Goal: Task Accomplishment & Management: Complete application form

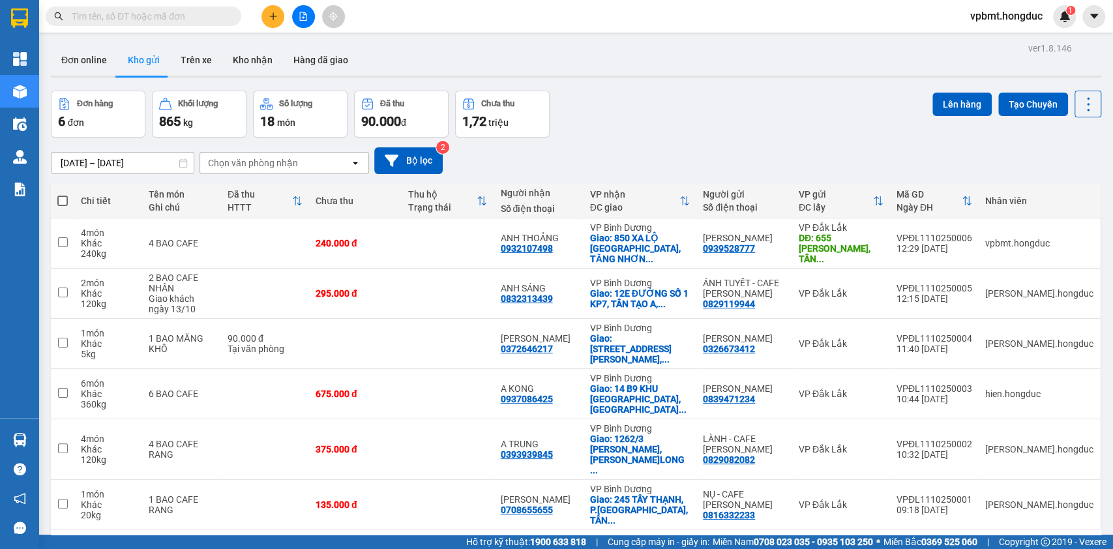
click at [288, 6] on div at bounding box center [303, 16] width 98 height 23
click at [303, 16] on icon "file-add" at bounding box center [303, 16] width 7 height 9
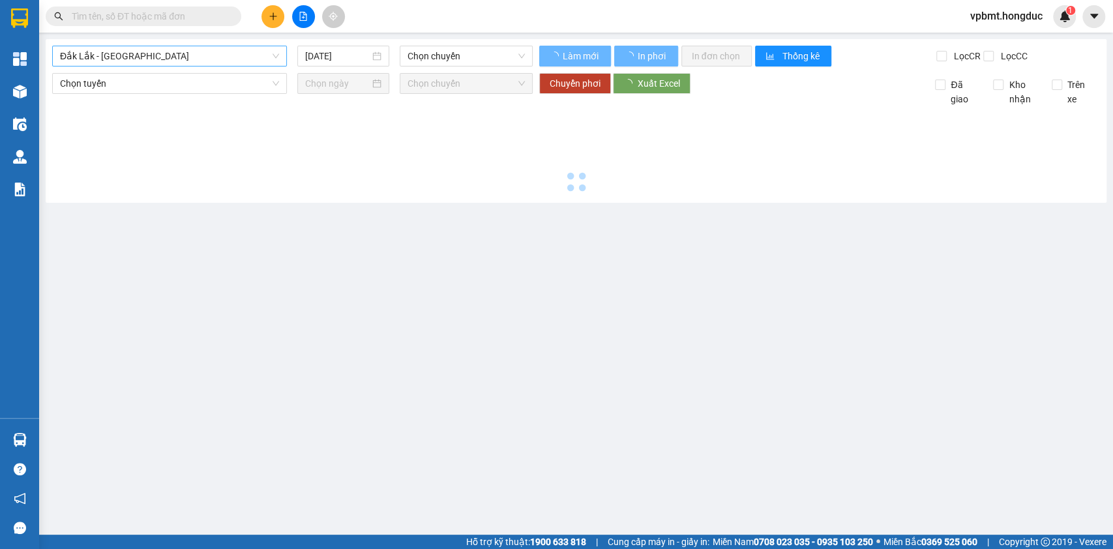
click at [256, 55] on span "Đắk Lắk - Bình Dương" at bounding box center [169, 56] width 219 height 20
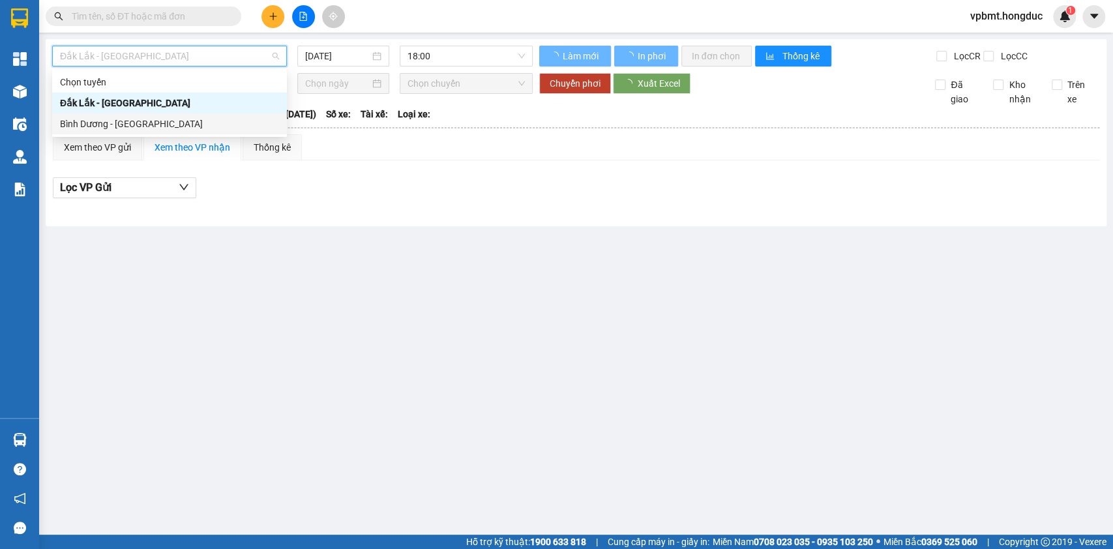
click at [233, 117] on div "Bình Dương - Đắk Lắk" at bounding box center [169, 124] width 219 height 14
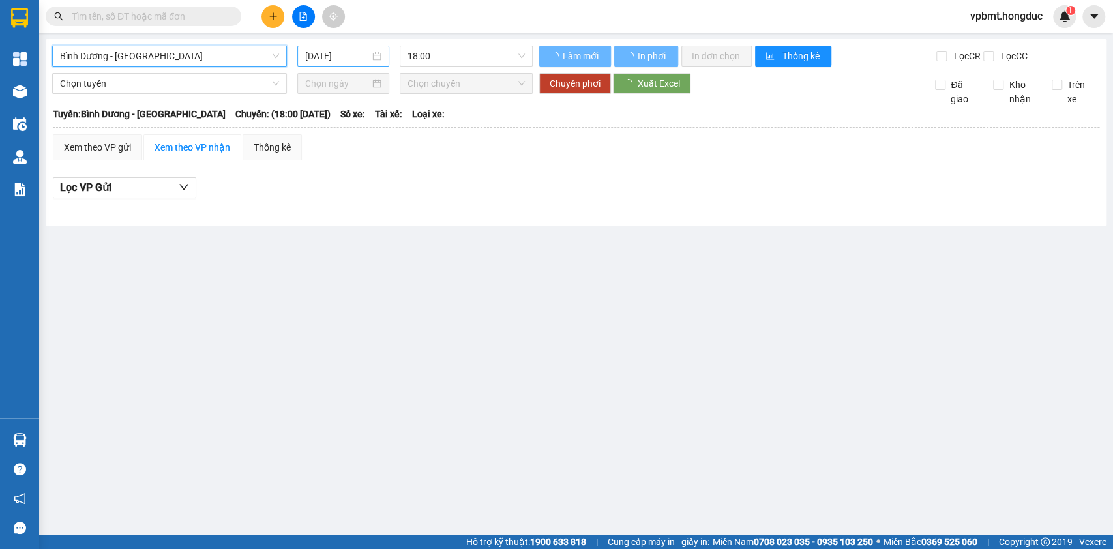
click at [353, 60] on input "11/10/2025" at bounding box center [337, 56] width 65 height 14
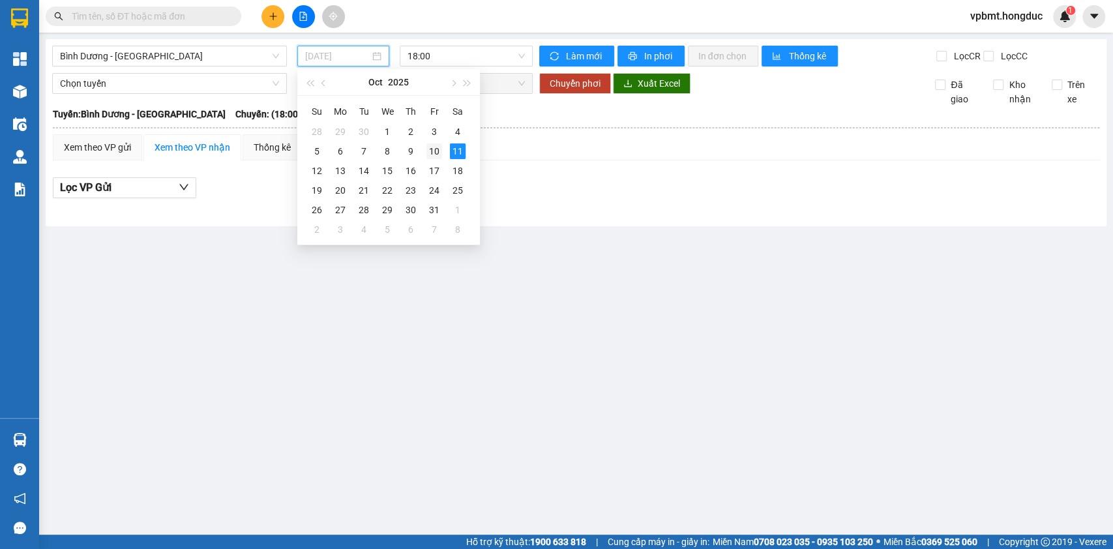
click at [438, 148] on div "10" at bounding box center [434, 151] width 16 height 16
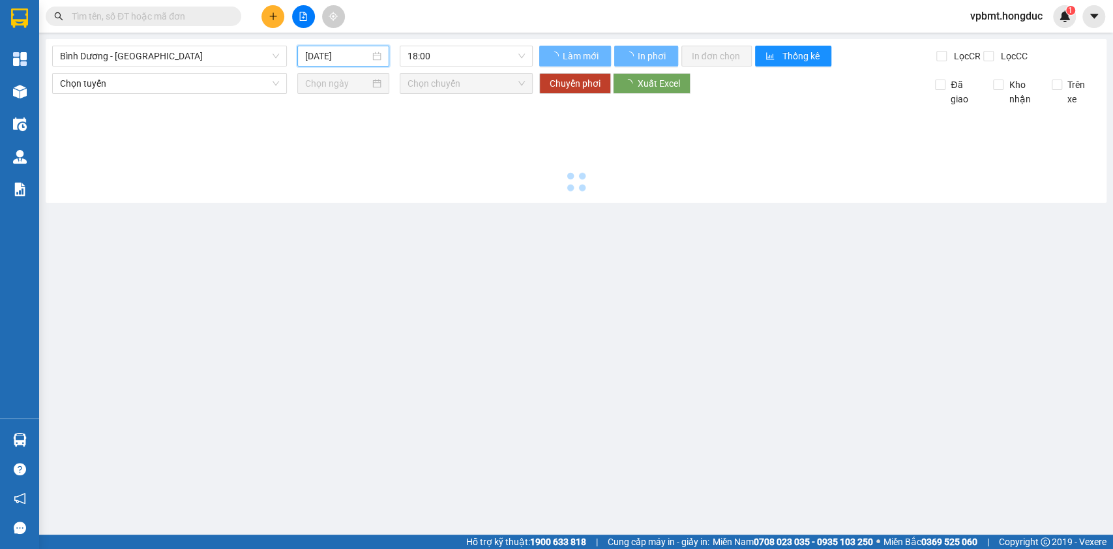
type input "10/10/2025"
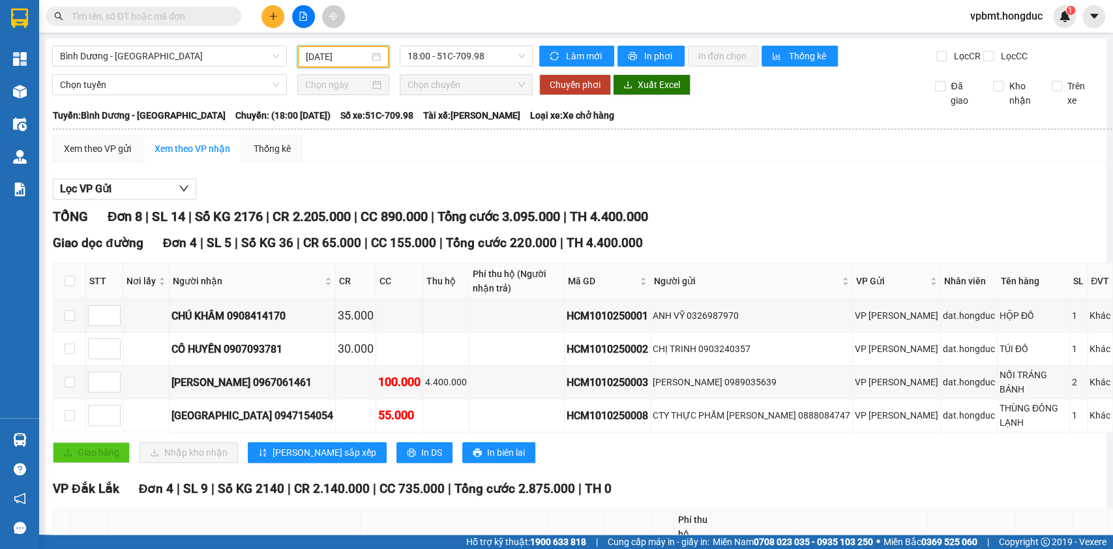
scroll to position [87, 0]
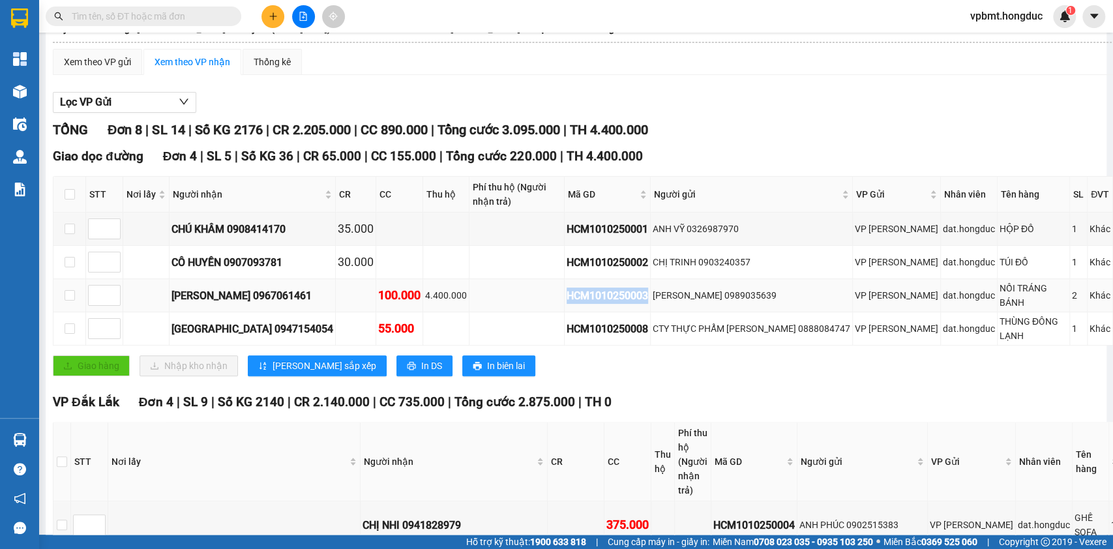
drag, startPoint x: 525, startPoint y: 305, endPoint x: 615, endPoint y: 307, distance: 90.0
click at [615, 307] on tr "ANH NGỌC THÁI 0967061461 100.000 4.400.000 HCM1010250003 VÕ THỊ TRÀ 0989035639 …" at bounding box center [691, 295] width 1277 height 33
copy div "HCM1010250003"
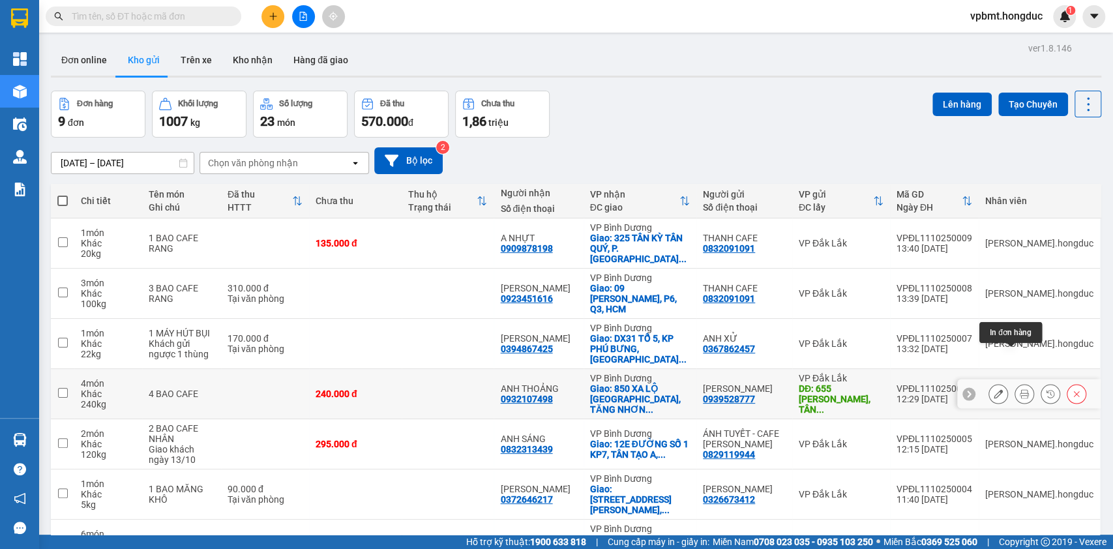
click at [1020, 389] on icon at bounding box center [1024, 393] width 9 height 9
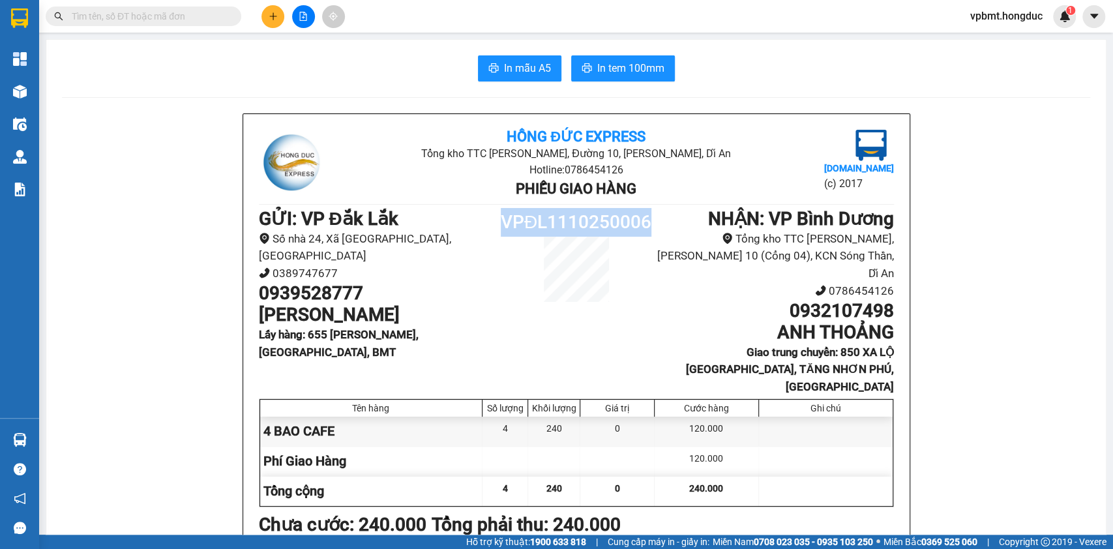
drag, startPoint x: 495, startPoint y: 222, endPoint x: 654, endPoint y: 228, distance: 159.2
click at [654, 228] on div "GỬI : VP Đắk Lắk Số nhà 24, Xã Ea K’tur, Tỉnh Đắk Lắk 0389747677 0939528777 CTY…" at bounding box center [576, 302] width 635 height 188
copy div "VPĐL1110250006"
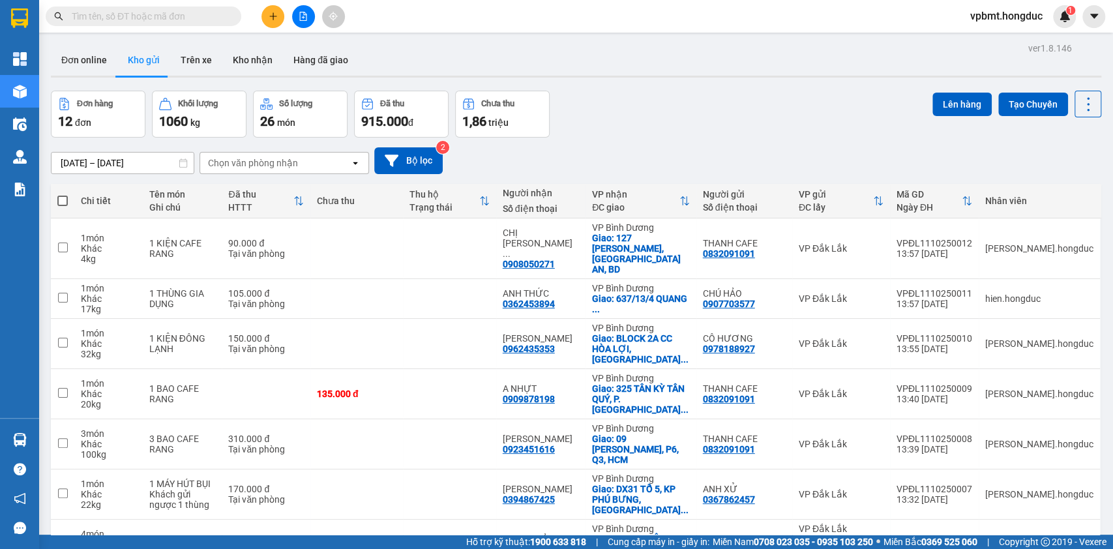
click at [274, 15] on icon "plus" at bounding box center [273, 16] width 9 height 9
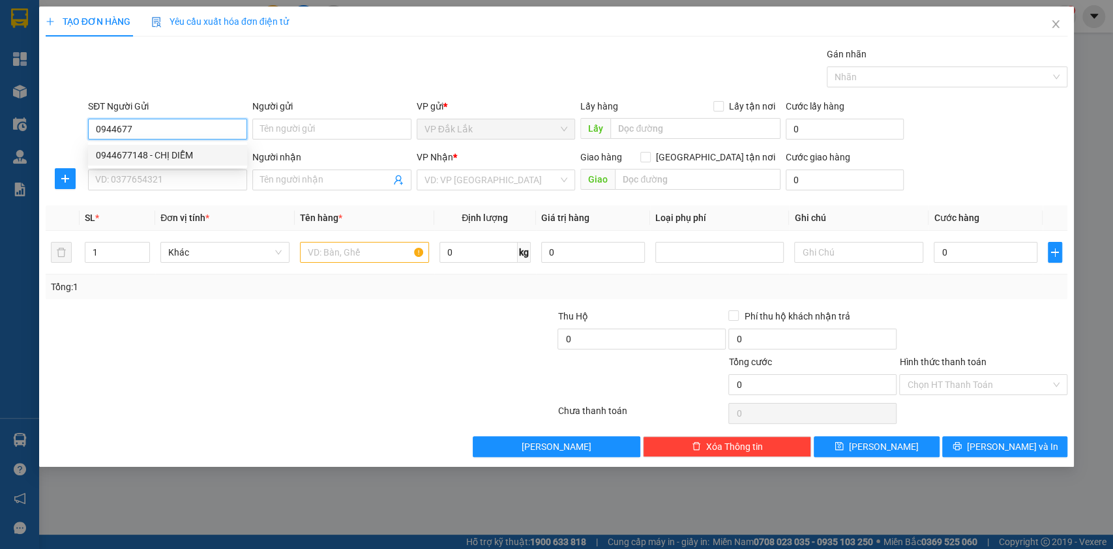
click at [126, 158] on div "0944677148 - CHỊ DIỄM" at bounding box center [167, 155] width 143 height 14
type input "0944677148"
type input "CHỊ DIỄM"
type input "ĐƯỜNG B5, CƯ EBUA, BMT"
type input "100.000"
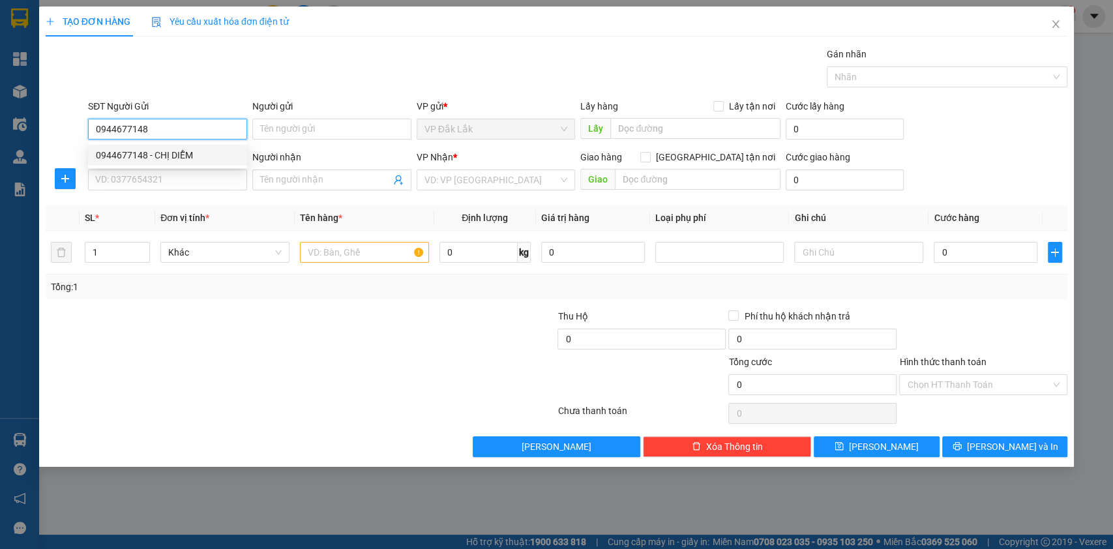
type input "0906931333"
type input "MINH"
checkbox input "true"
type input "606/38/24 QUỐC LỘ 13, HIỆP BÌNH PHƯỚC, THỦ ĐỨC"
type input "250.000"
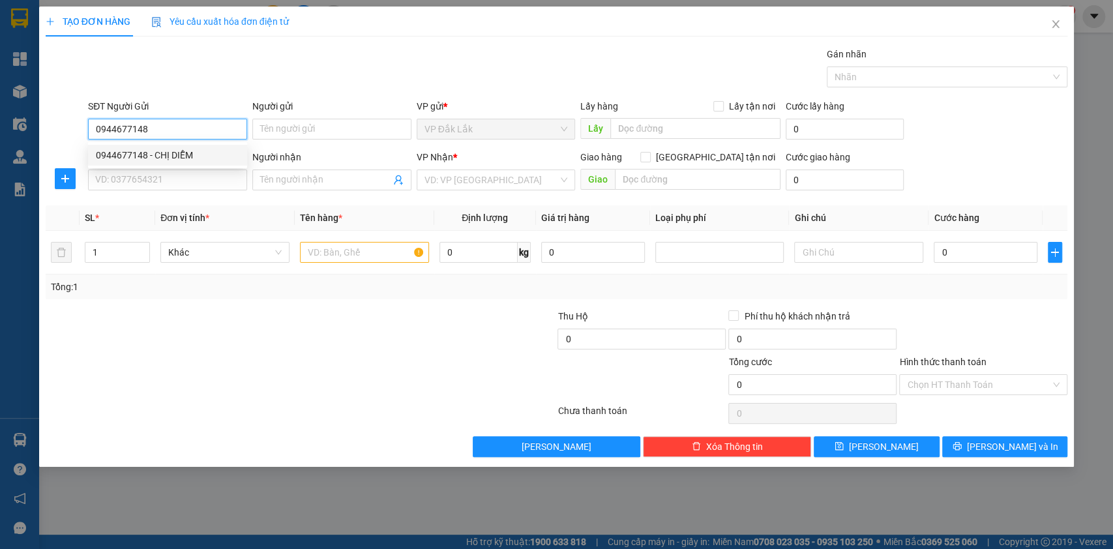
type input "250.000"
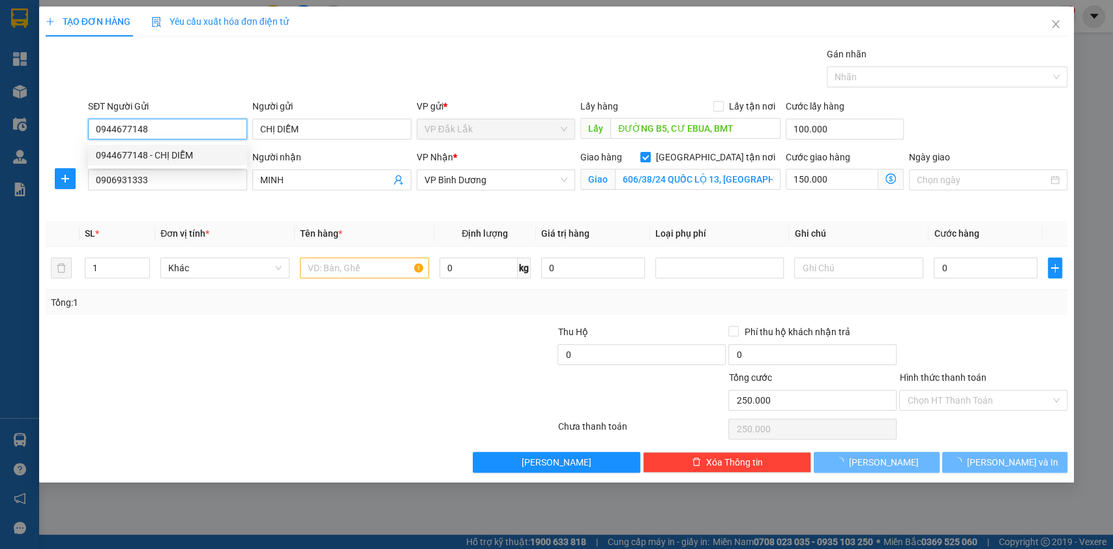
type input "730.000"
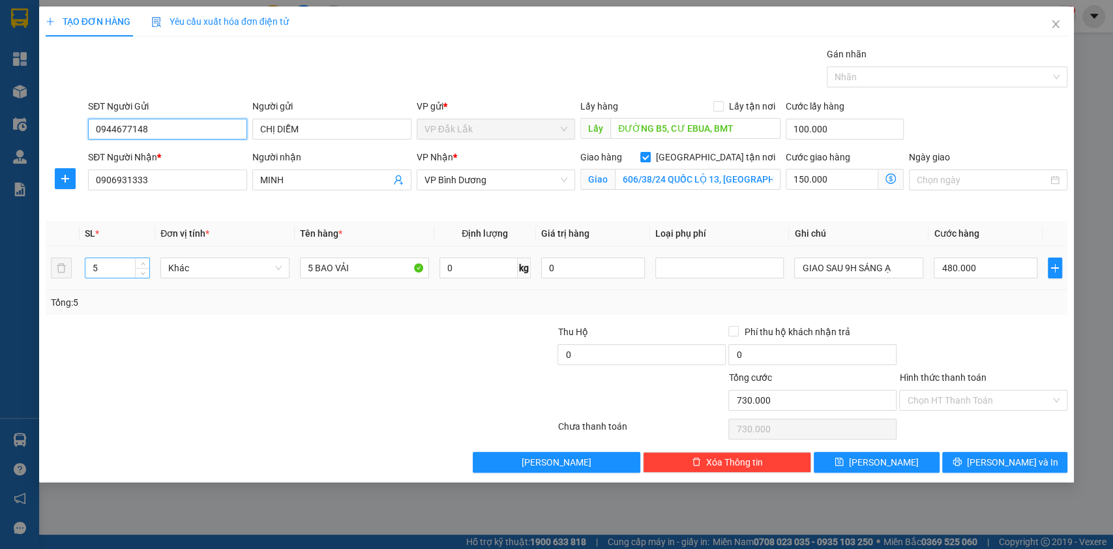
type input "0944677148"
click at [128, 273] on input "5" at bounding box center [117, 268] width 65 height 20
click at [507, 264] on input "0" at bounding box center [478, 268] width 78 height 21
type input "300"
click at [965, 392] on input "Hình thức thanh toán" at bounding box center [978, 401] width 143 height 20
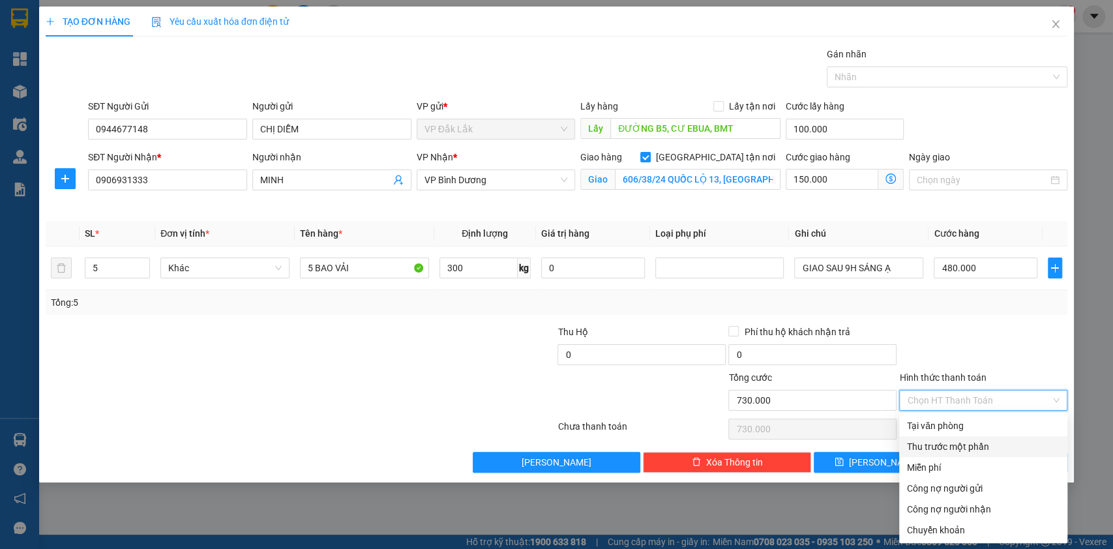
click at [939, 445] on div "Thu trước một phần" at bounding box center [983, 446] width 153 height 14
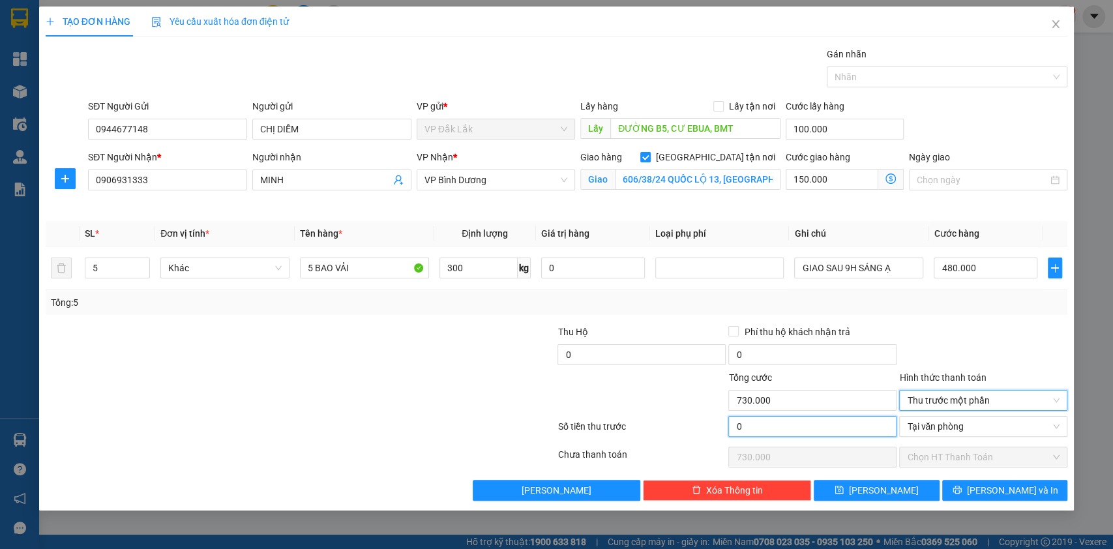
click at [795, 423] on input "0" at bounding box center [812, 426] width 168 height 21
type input "1"
type input "729.999"
type input "10"
type input "729.990"
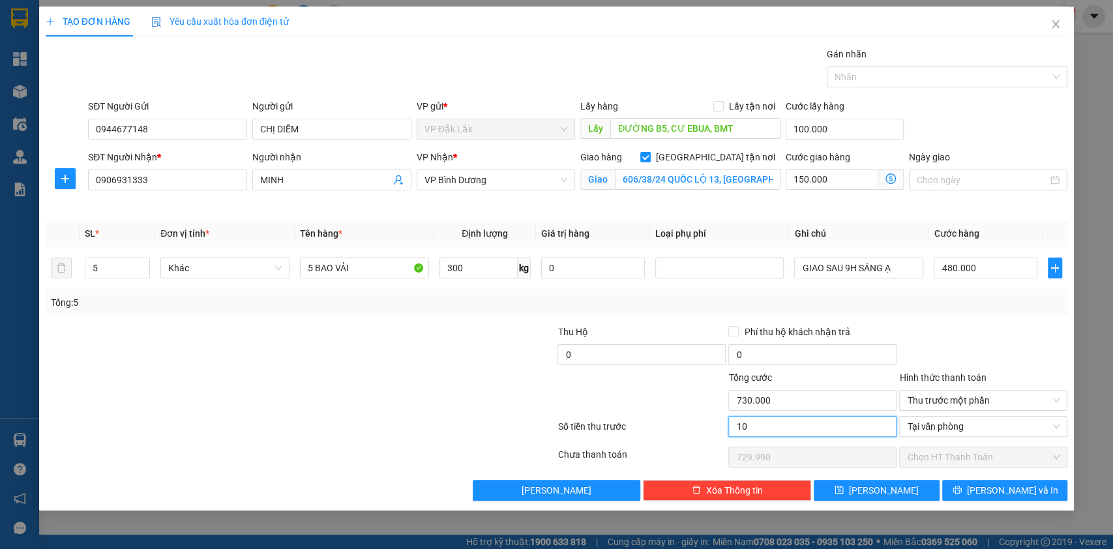
type input "100"
type input "729.900"
type input "1.000"
type input "729.000"
type input "10.000"
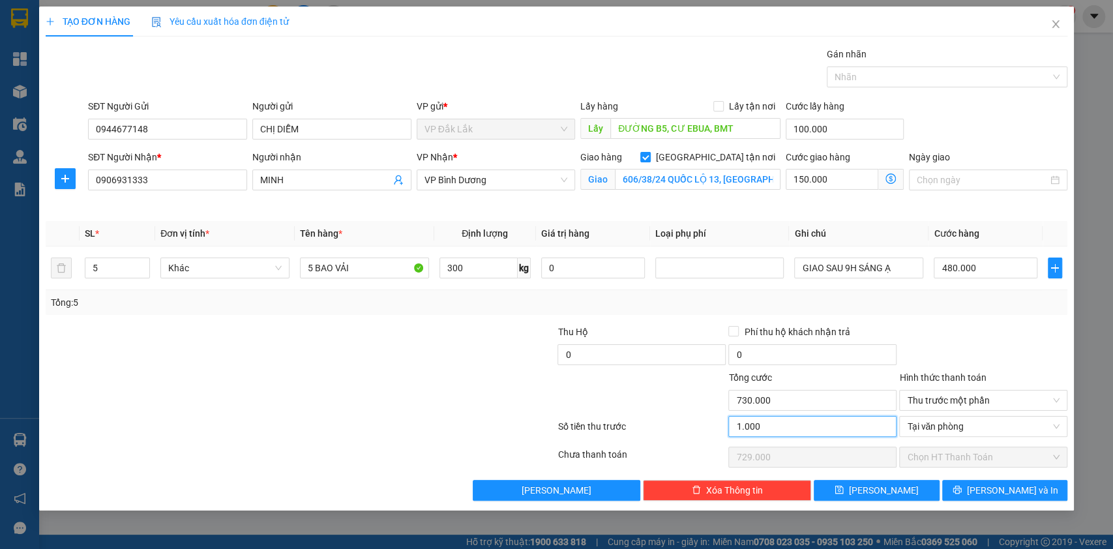
type input "720.000"
type input "100.000"
type input "630.000"
type input "1.000.000"
type input "-270.000"
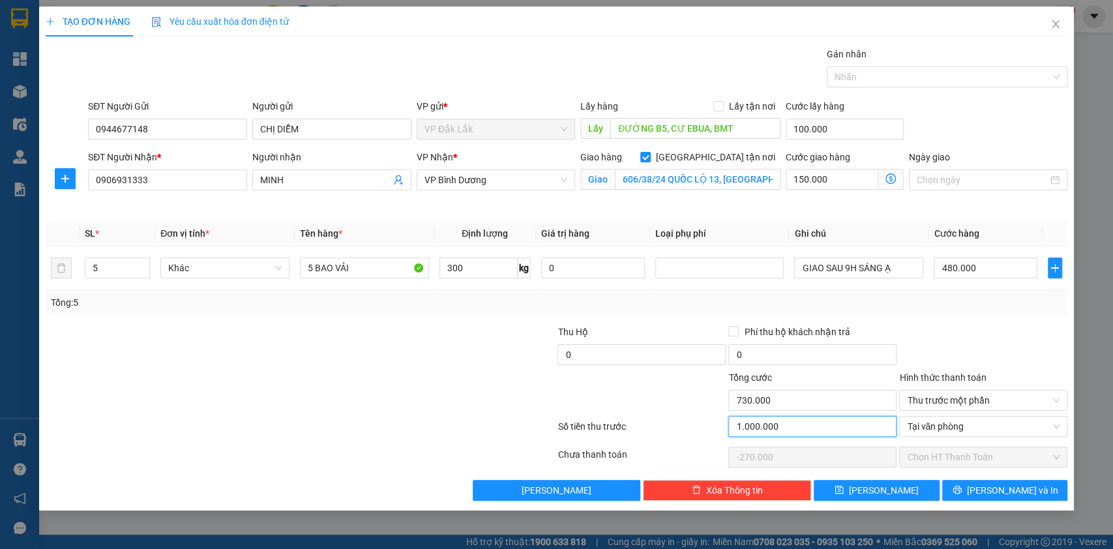
type input "100.000"
type input "630.000"
type input "100.000"
click at [844, 491] on icon "save" at bounding box center [839, 489] width 9 height 9
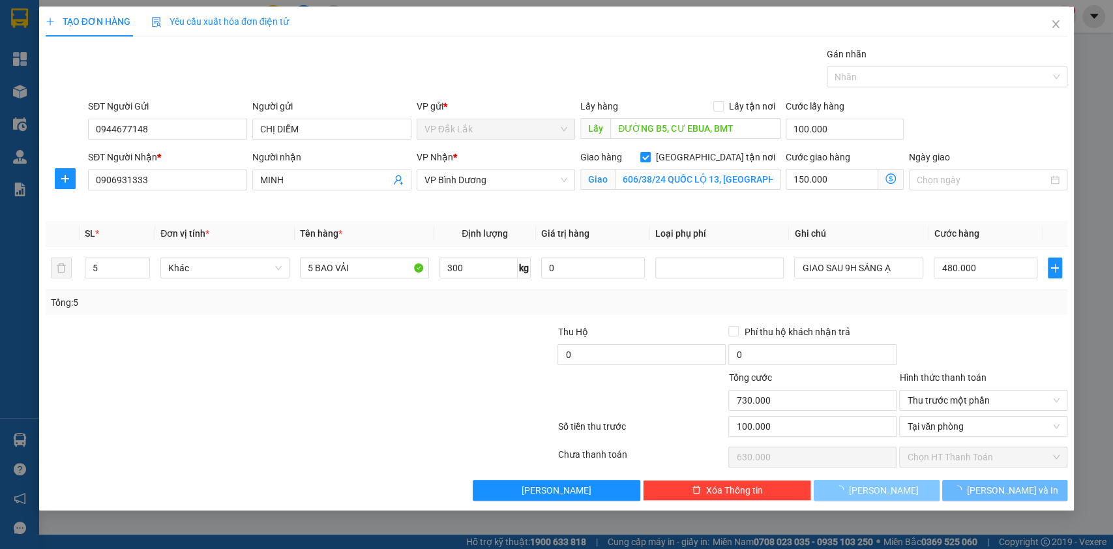
type input "0"
checkbox input "false"
type input "0"
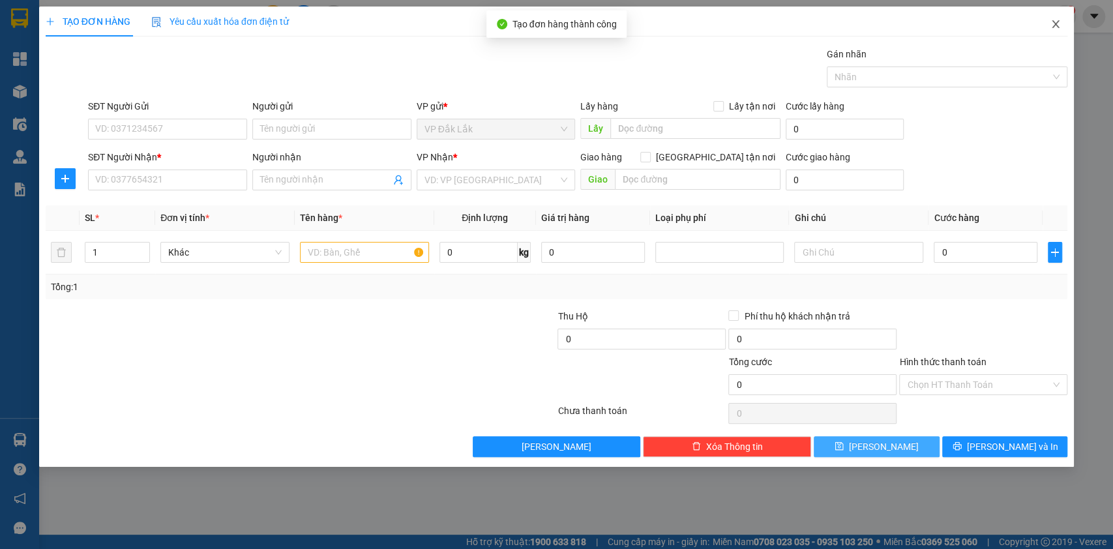
click at [1056, 20] on icon "close" at bounding box center [1055, 24] width 10 height 10
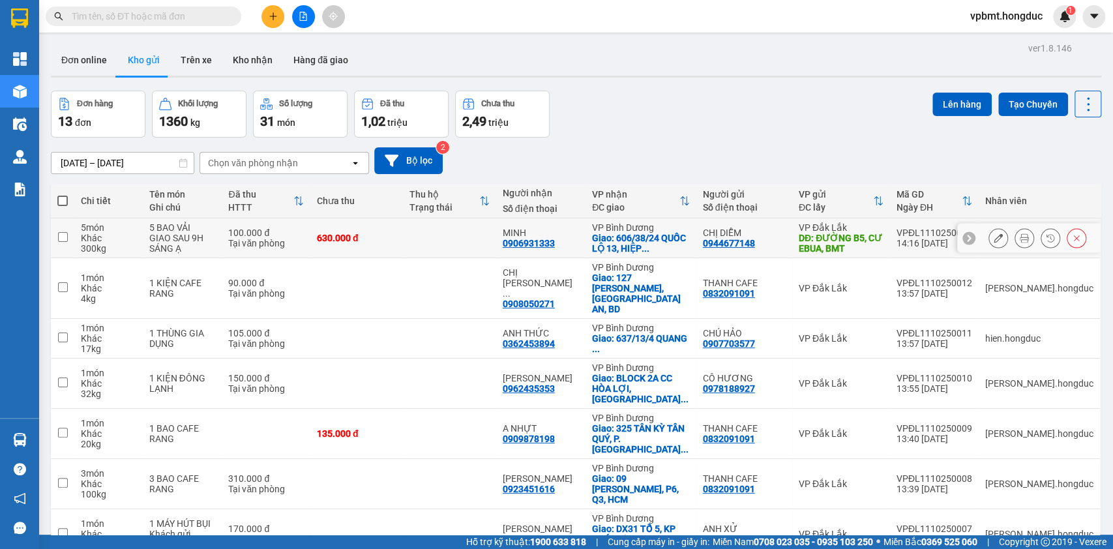
click at [1020, 239] on icon at bounding box center [1024, 237] width 9 height 9
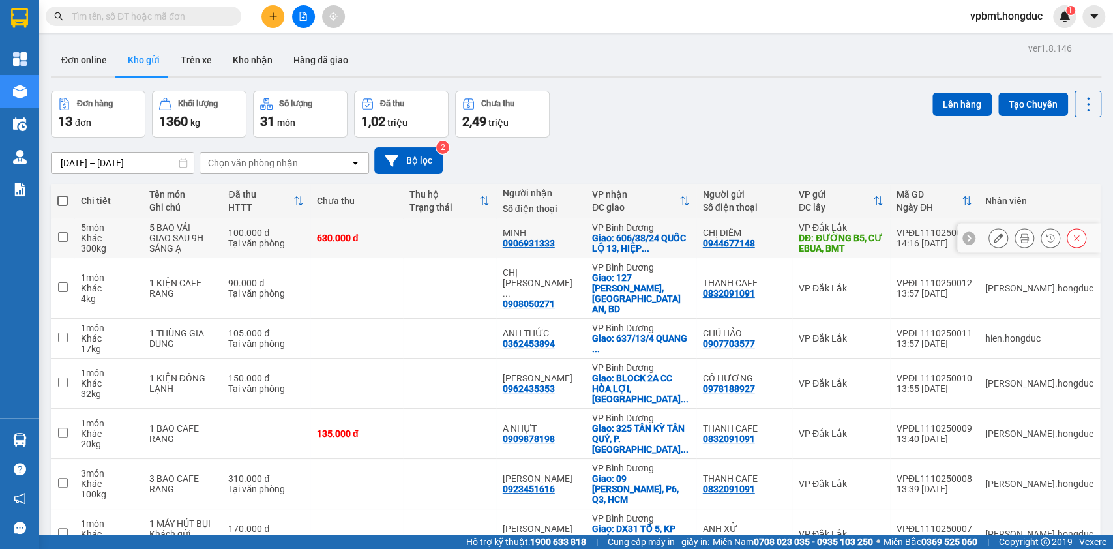
click at [1020, 233] on icon at bounding box center [1024, 237] width 9 height 9
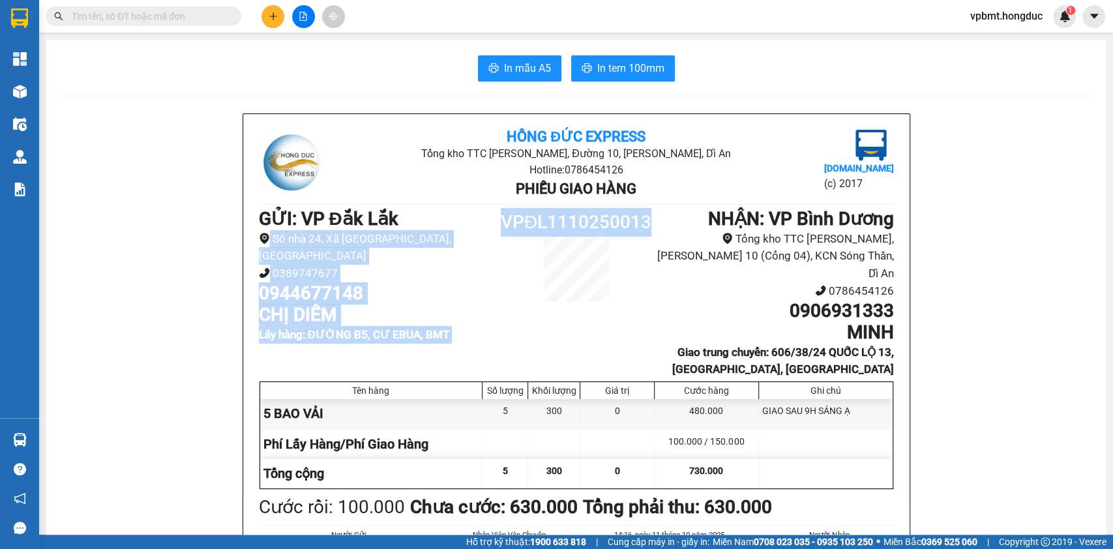
drag, startPoint x: 488, startPoint y: 218, endPoint x: 653, endPoint y: 224, distance: 165.1
click at [653, 224] on div "GỬI : VP Đắk Lắk Số nhà 24, Xã Ea K’tur, Tỉnh Đắk Lắk 0389747677 0944677148 CHỊ…" at bounding box center [576, 293] width 635 height 170
click at [655, 224] on h1 "NHẬN : VP Bình Dương" at bounding box center [774, 219] width 238 height 22
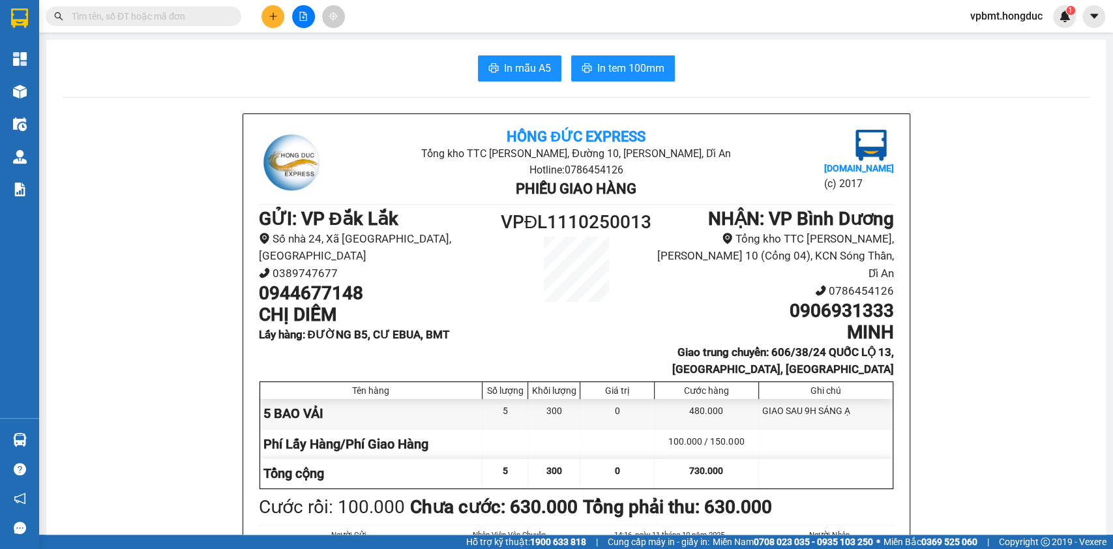
click at [640, 241] on div "VPĐL1110250013" at bounding box center [576, 255] width 159 height 94
drag, startPoint x: 498, startPoint y: 218, endPoint x: 646, endPoint y: 219, distance: 148.0
click at [646, 219] on h1 "VPĐL1110250013" at bounding box center [576, 222] width 159 height 29
copy h1 "VPĐL1110250013"
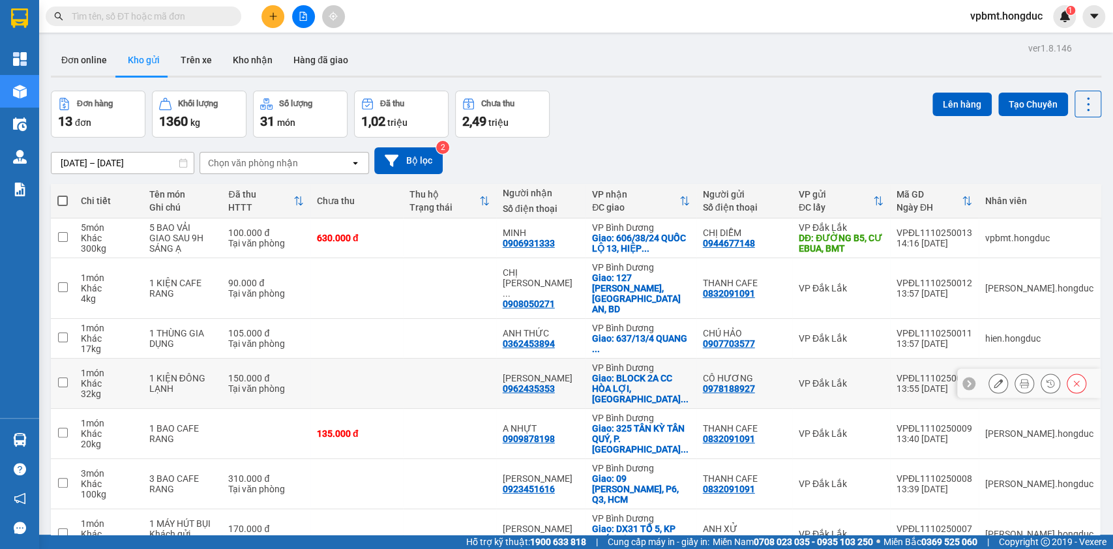
scroll to position [144, 0]
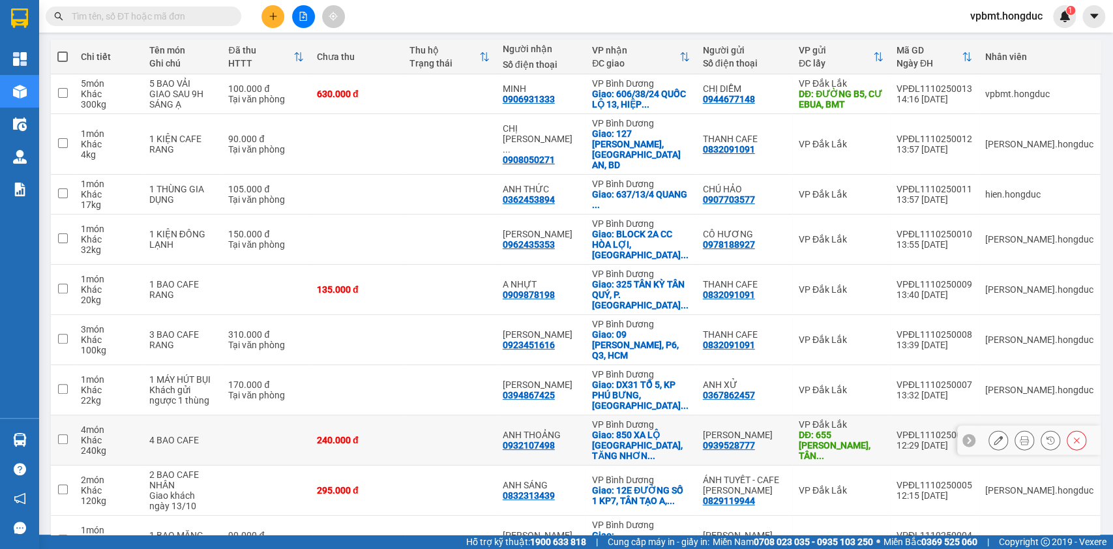
click at [994, 436] on icon at bounding box center [998, 440] width 9 height 9
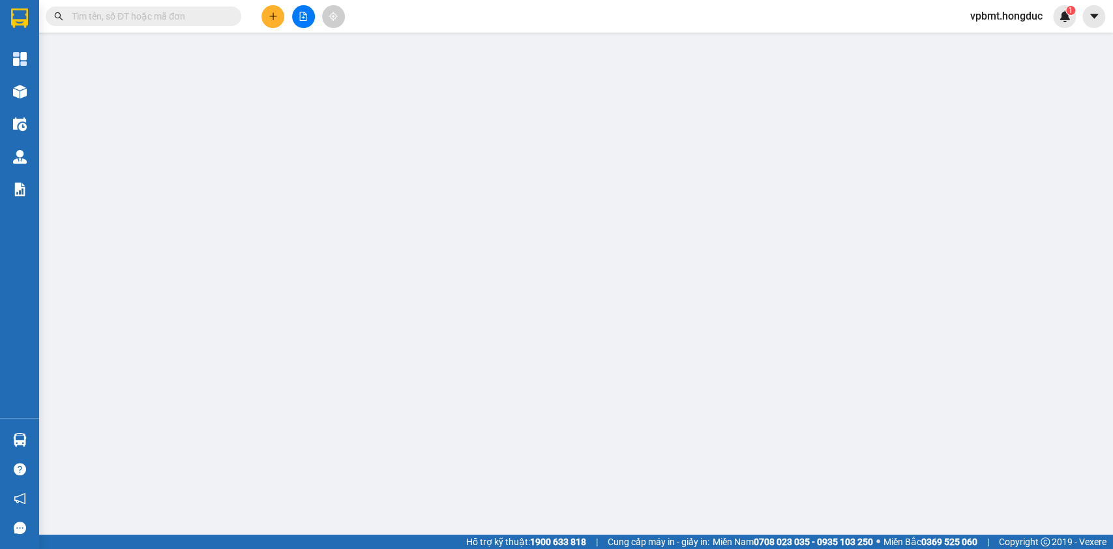
type input "0939528777"
type input "[PERSON_NAME]"
type input "655 [PERSON_NAME], [GEOGRAPHIC_DATA], BMT"
type input "0932107498"
type input "ANH THOẢNG"
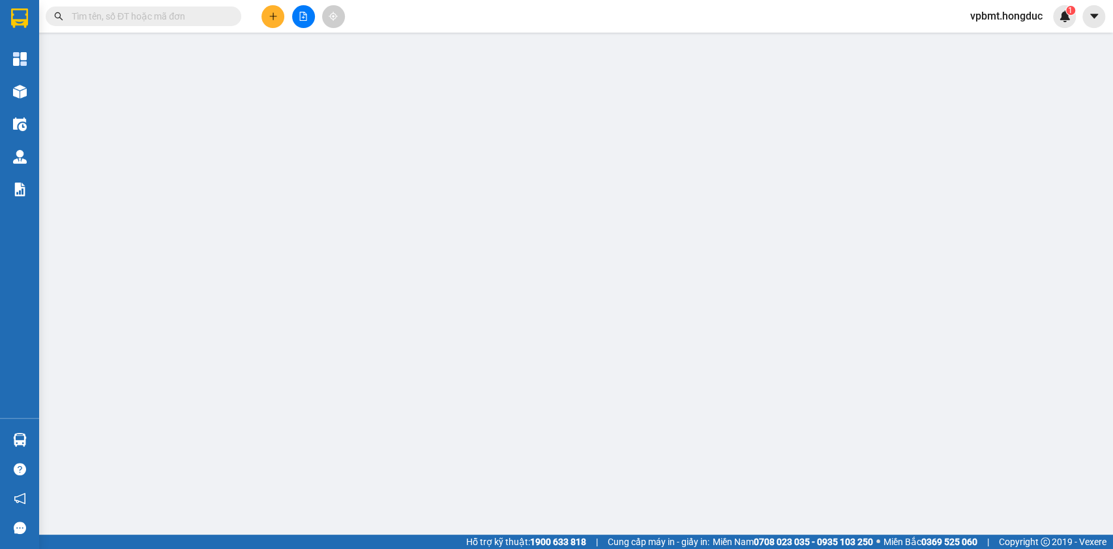
checkbox input "true"
type input "850 XA LỘ [GEOGRAPHIC_DATA], TĂNG NHƠN PHÚ, [GEOGRAPHIC_DATA]"
type input "0"
type input "240.000"
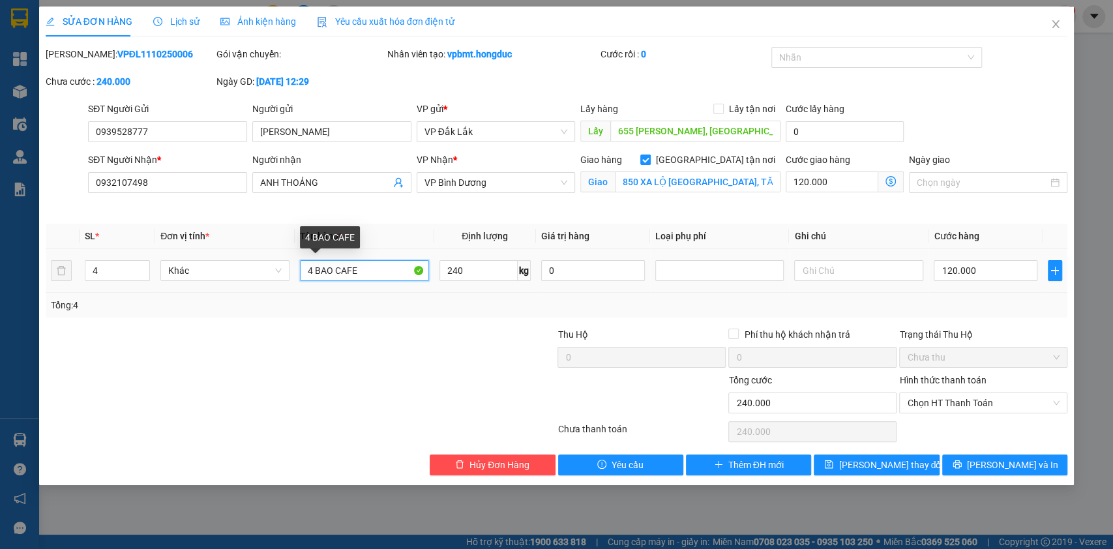
click at [311, 270] on input "4 BAO CAFE" at bounding box center [364, 270] width 129 height 21
type input "8 BAO CAFE"
click at [103, 271] on input "4" at bounding box center [117, 271] width 65 height 20
type input "8"
click at [479, 271] on input "240" at bounding box center [478, 270] width 78 height 21
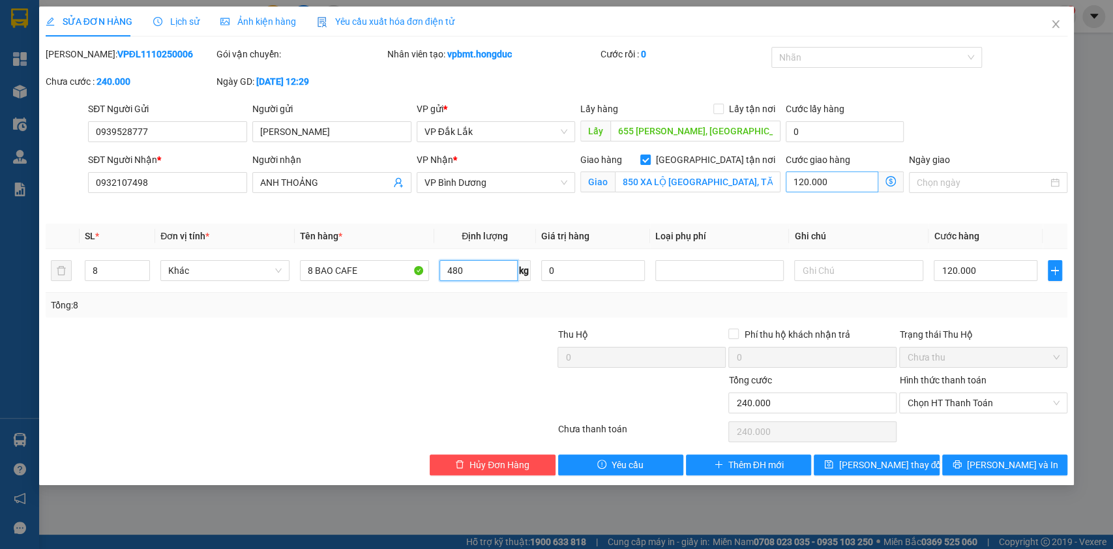
type input "480"
click at [853, 186] on input "120.000" at bounding box center [832, 181] width 93 height 21
type input "120.002"
type input "2"
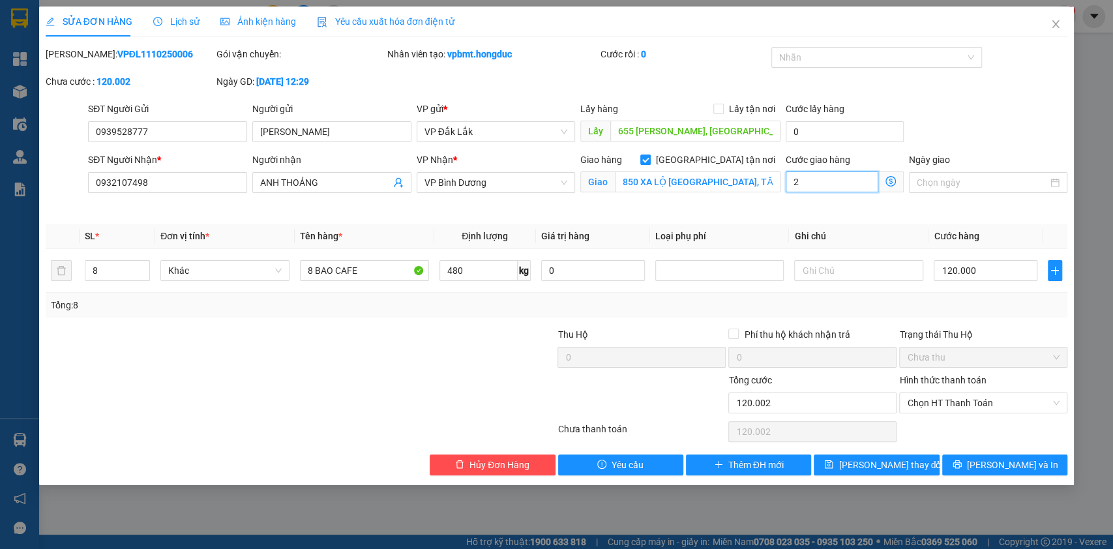
type input "120.000"
type input "0"
type input "120.002"
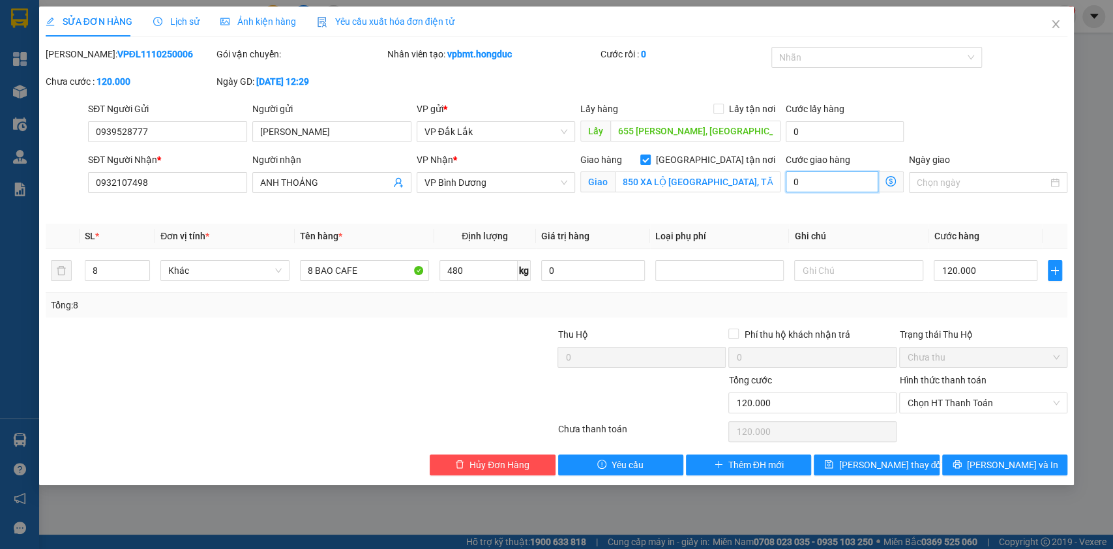
type input "2"
type input "120.024"
type input "24"
type input "120.240"
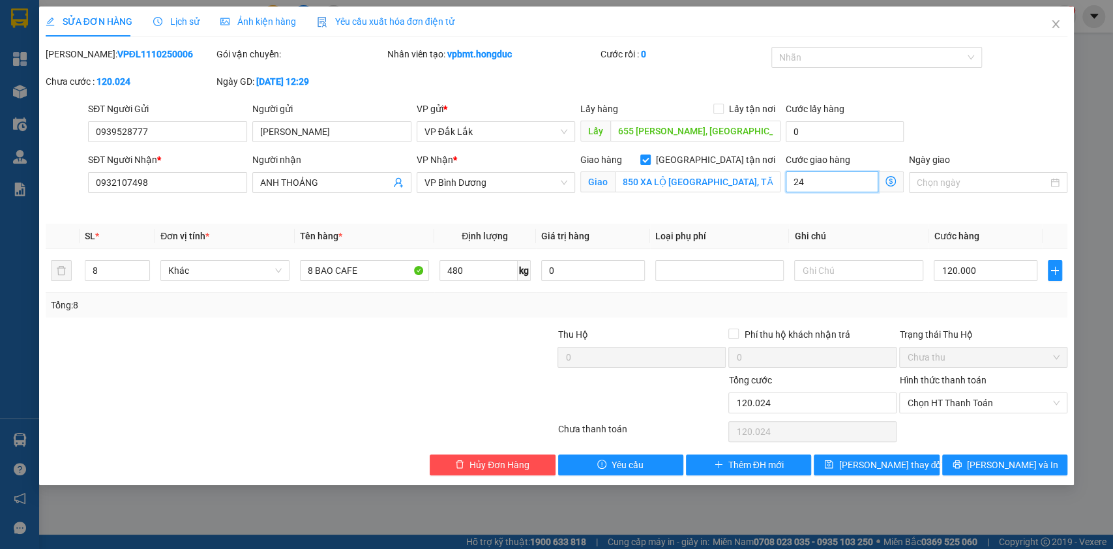
type input "120.240"
type input "240"
type input "122.400"
type input "2.400"
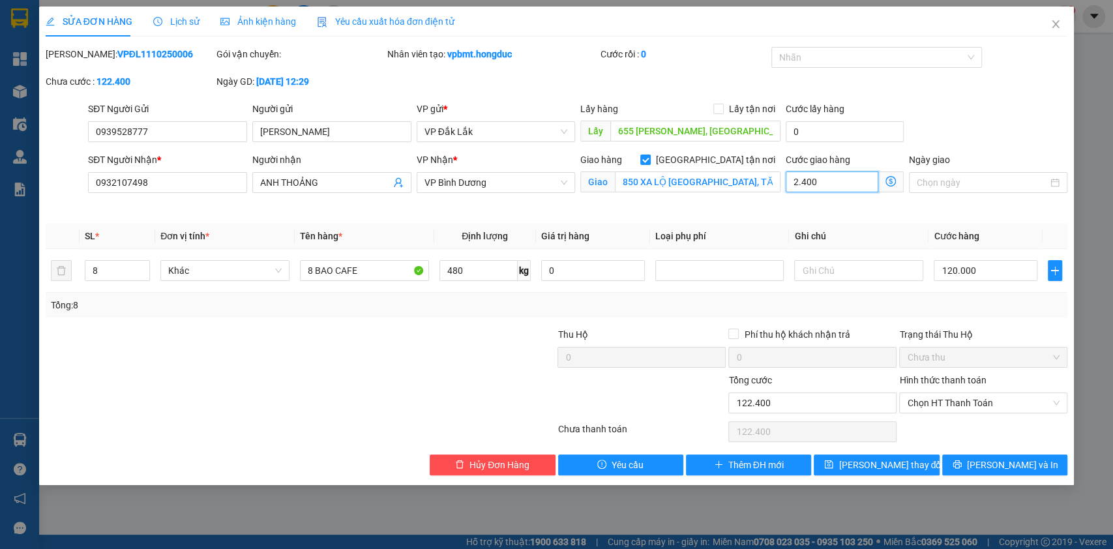
type input "144.000"
type input "24.000"
type input "360.000"
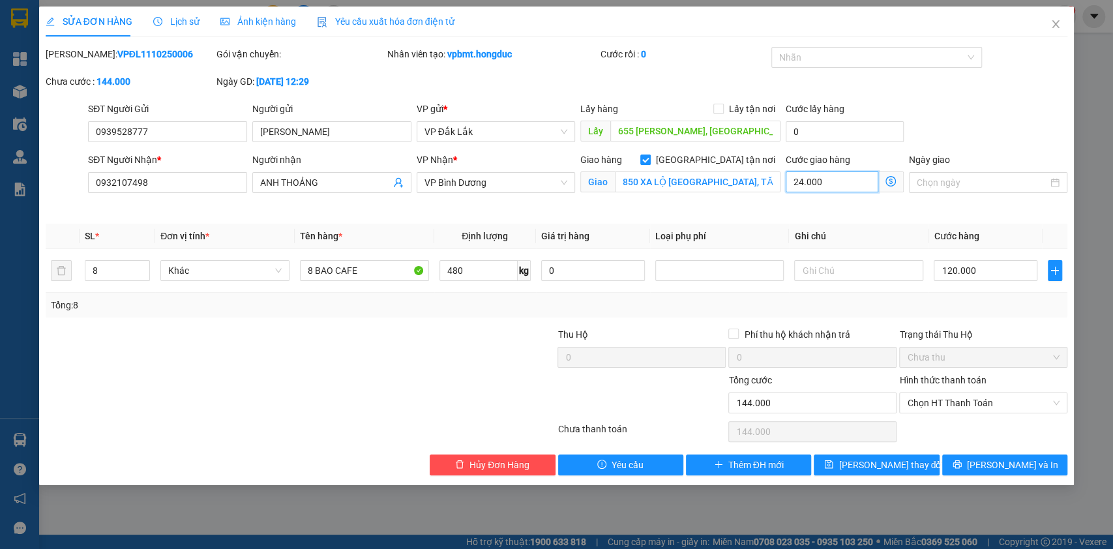
type input "240.000"
click at [807, 180] on input "240.000" at bounding box center [832, 181] width 93 height 21
type input "144.000"
type input "24.000"
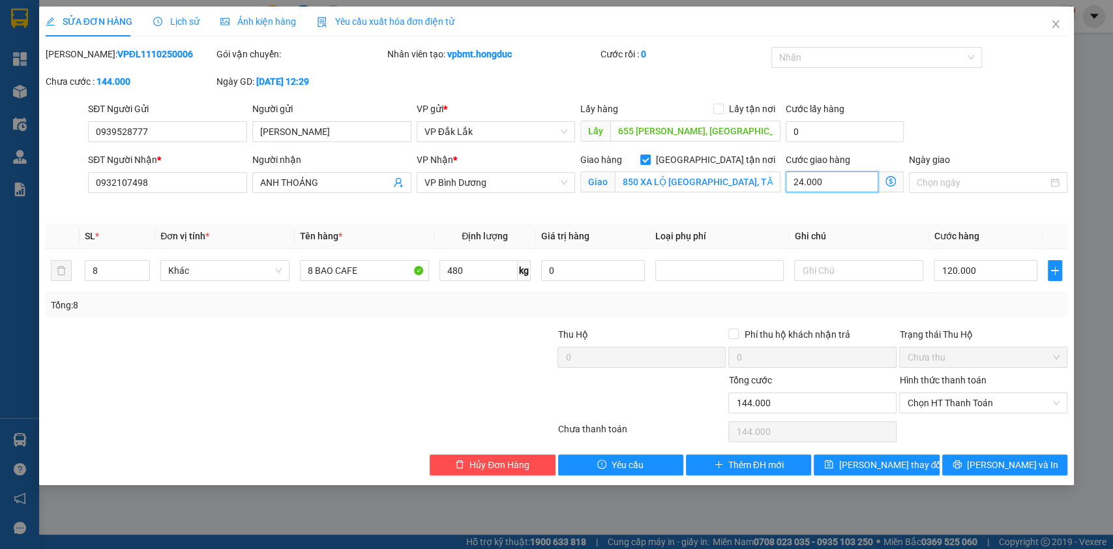
type input "122.000"
type input "2.000"
type input "142.000"
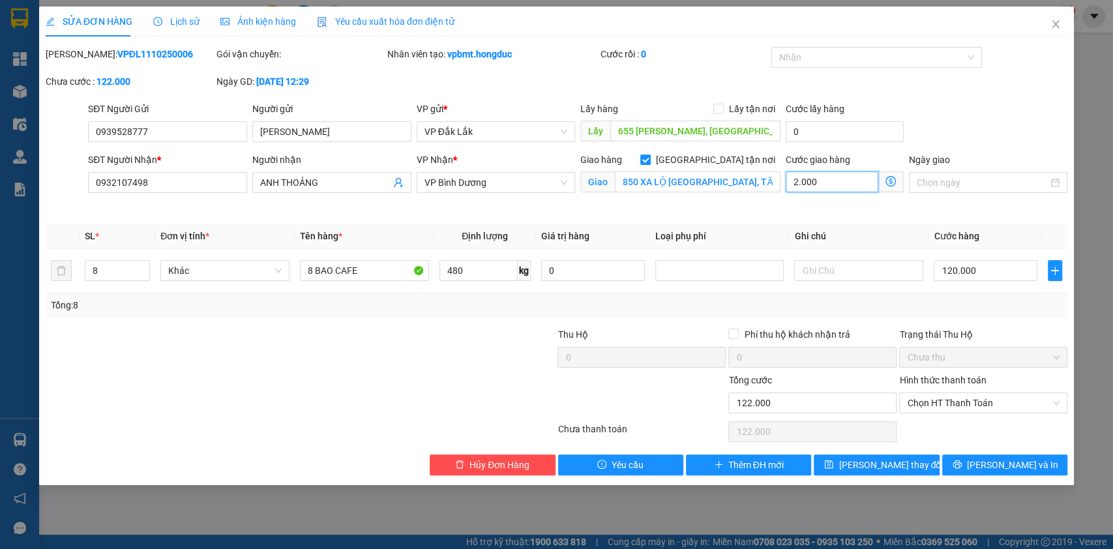
type input "22.000"
type input "340.000"
type input "220.000"
click at [941, 250] on td "120.000" at bounding box center [985, 271] width 114 height 44
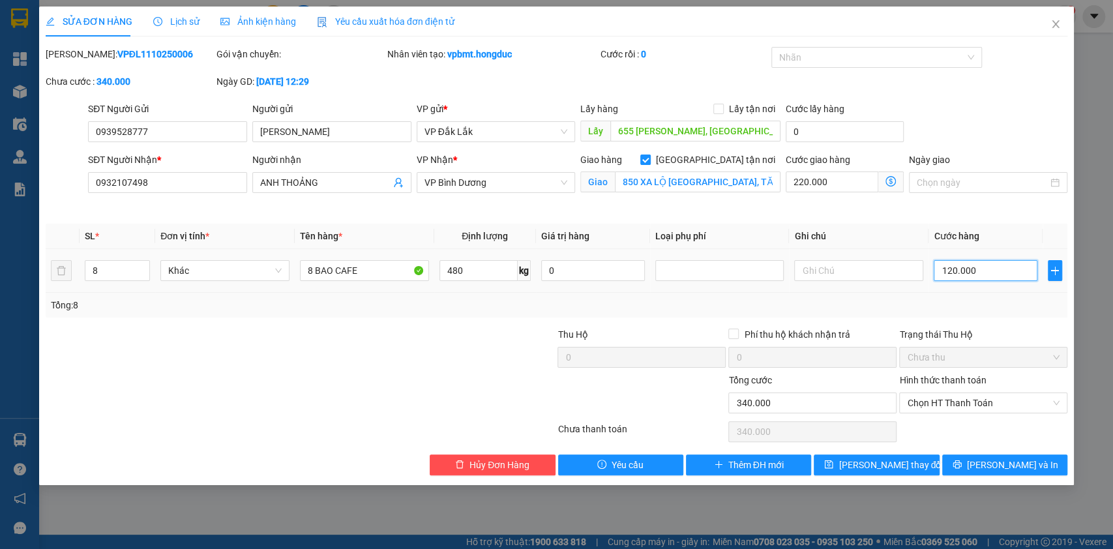
click at [957, 273] on input "120.000" at bounding box center [986, 270] width 104 height 21
type input "220.002"
type input "2"
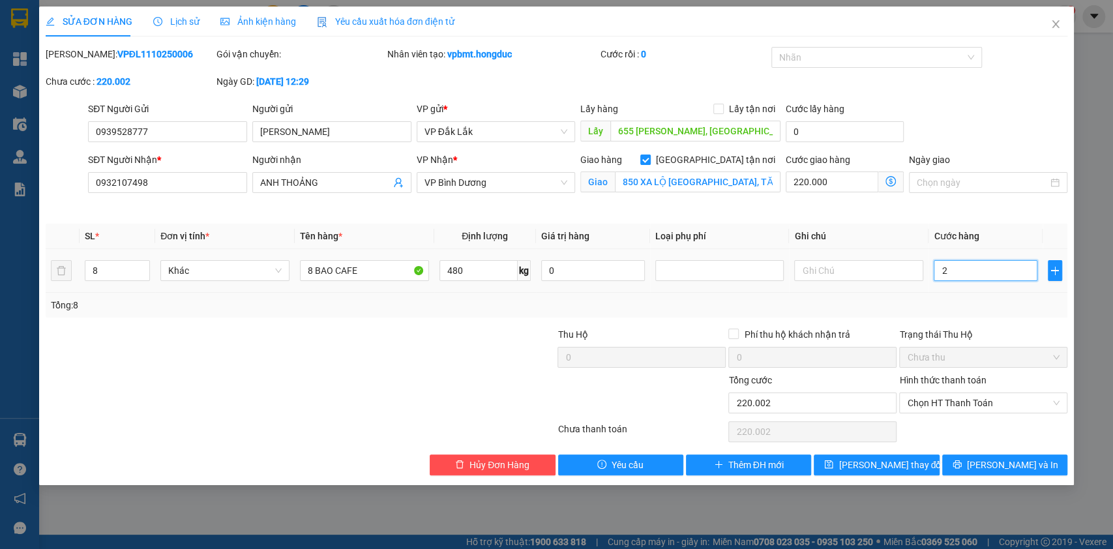
type input "220.026"
type input "26"
type input "220.260"
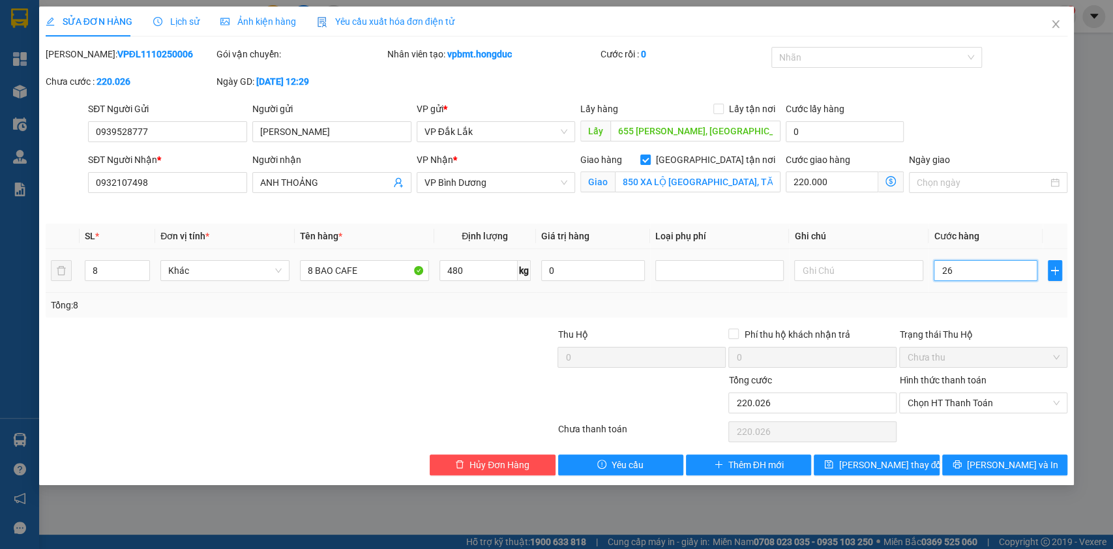
type input "260"
type input "222.600"
type input "2.600"
type input "246.000"
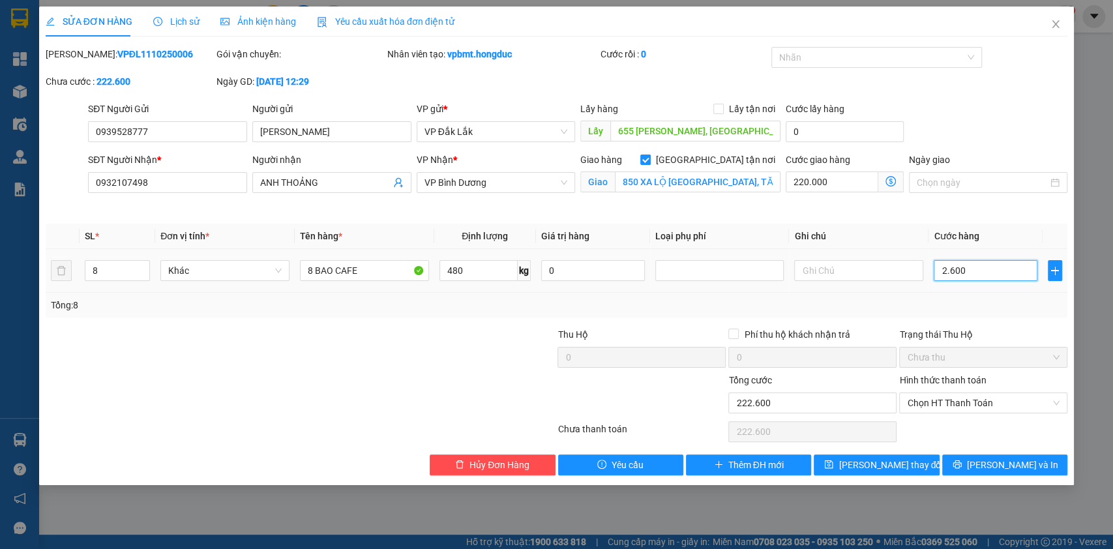
type input "246.000"
type input "26.000"
type input "480.000"
type input "260.000"
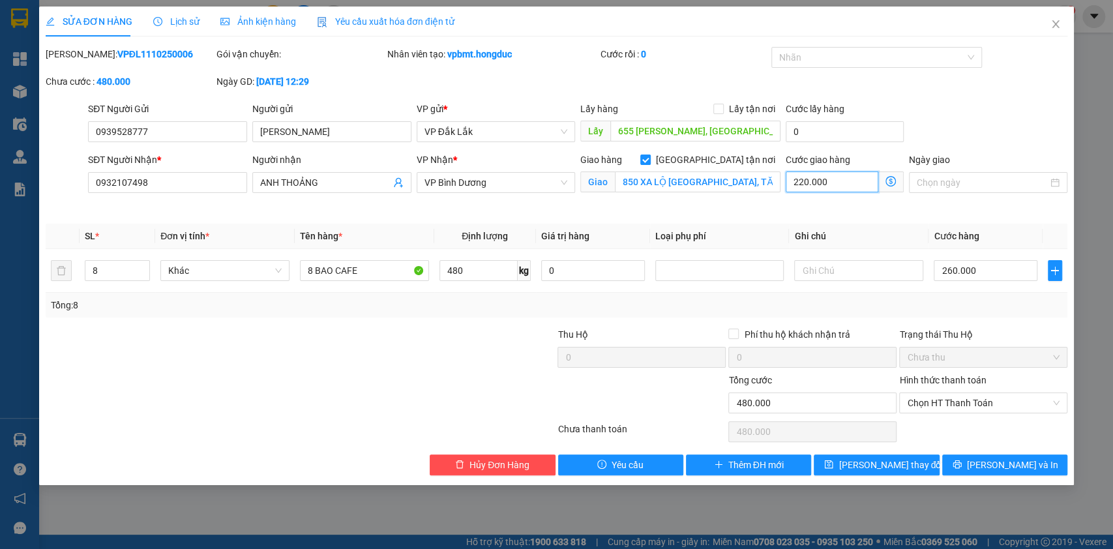
click at [841, 183] on input "220.000" at bounding box center [832, 181] width 93 height 21
type input "260.002"
type input "20"
type input "260.020"
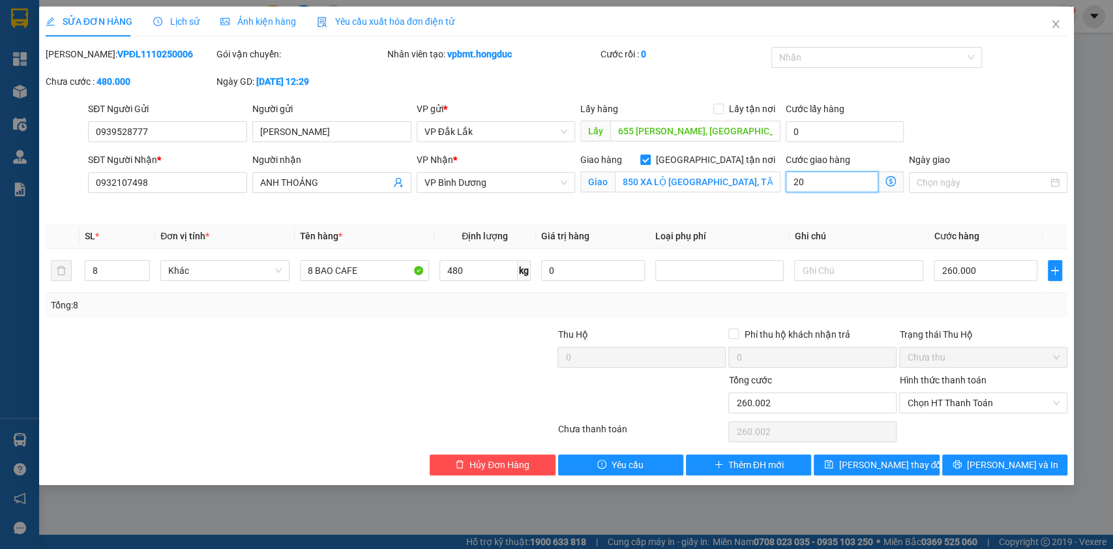
type input "260.020"
type input "260.200"
type input "200"
type input "262.000"
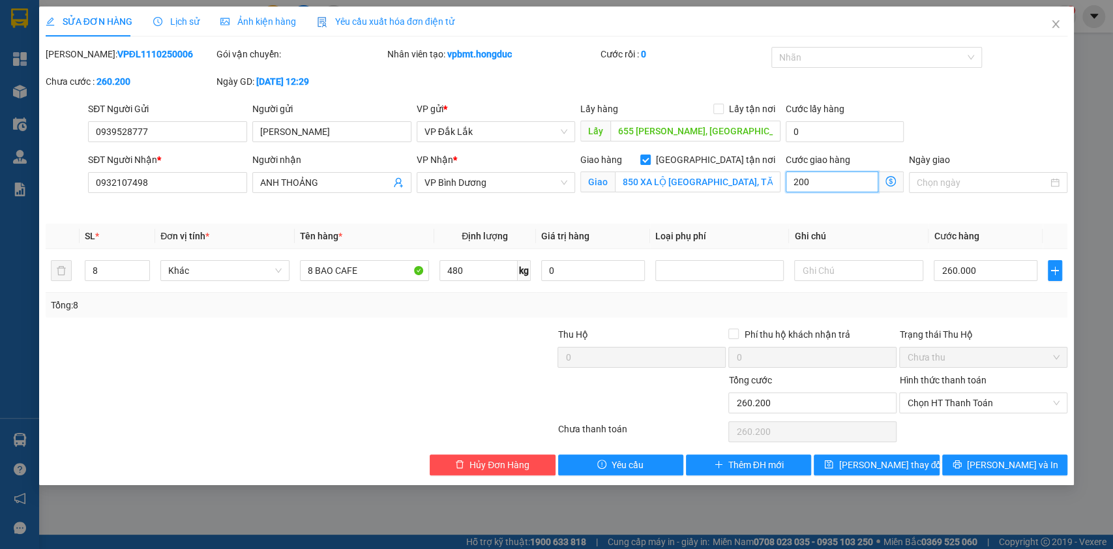
type input "262.000"
type input "2.000"
type input "280.000"
type input "20.000"
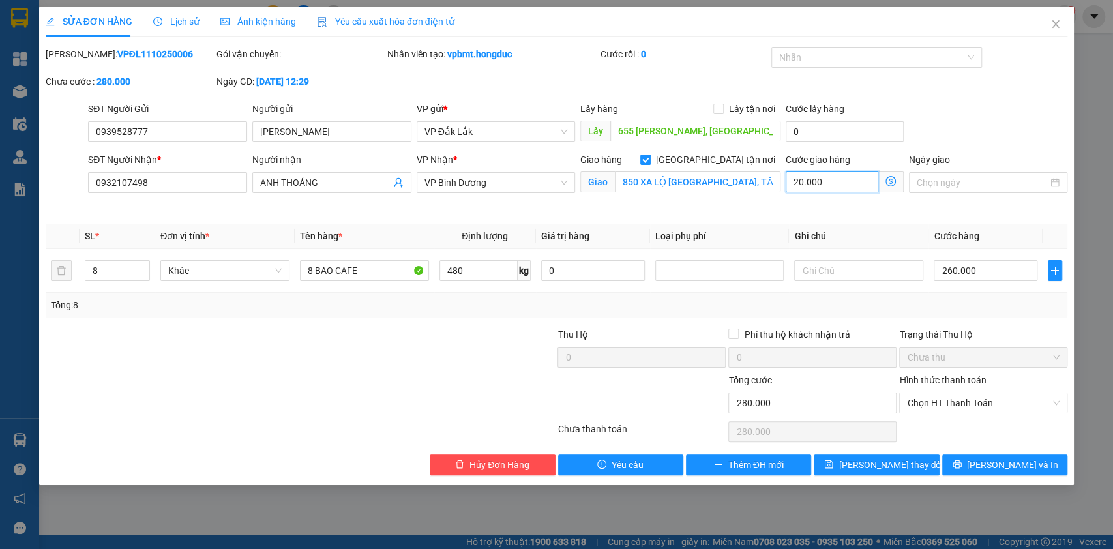
type input "460.000"
type input "200.000"
click at [970, 275] on input "260.000" at bounding box center [986, 270] width 104 height 21
type input "200.002"
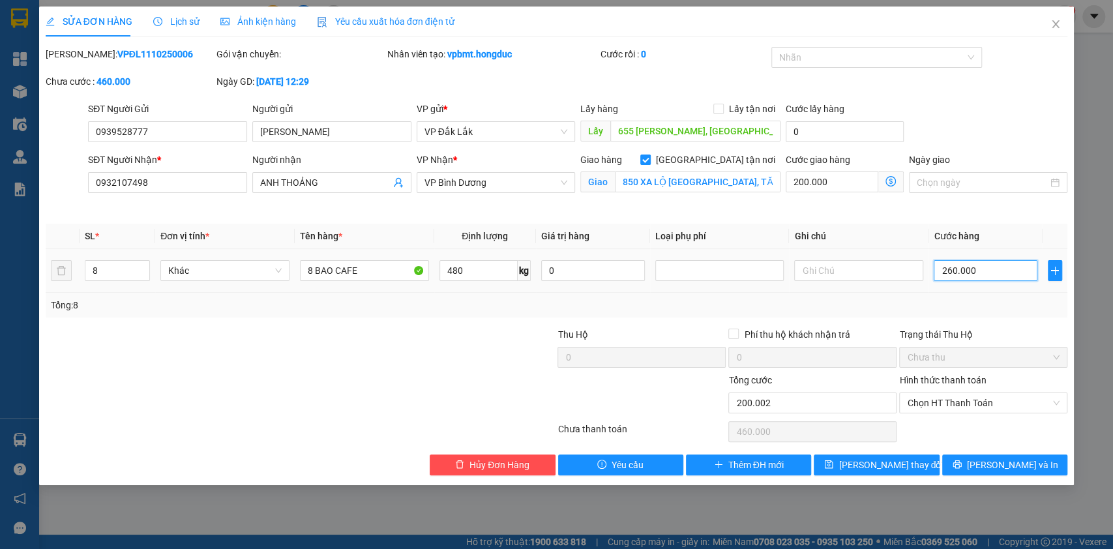
type input "200.002"
type input "2"
type input "200.028"
type input "28"
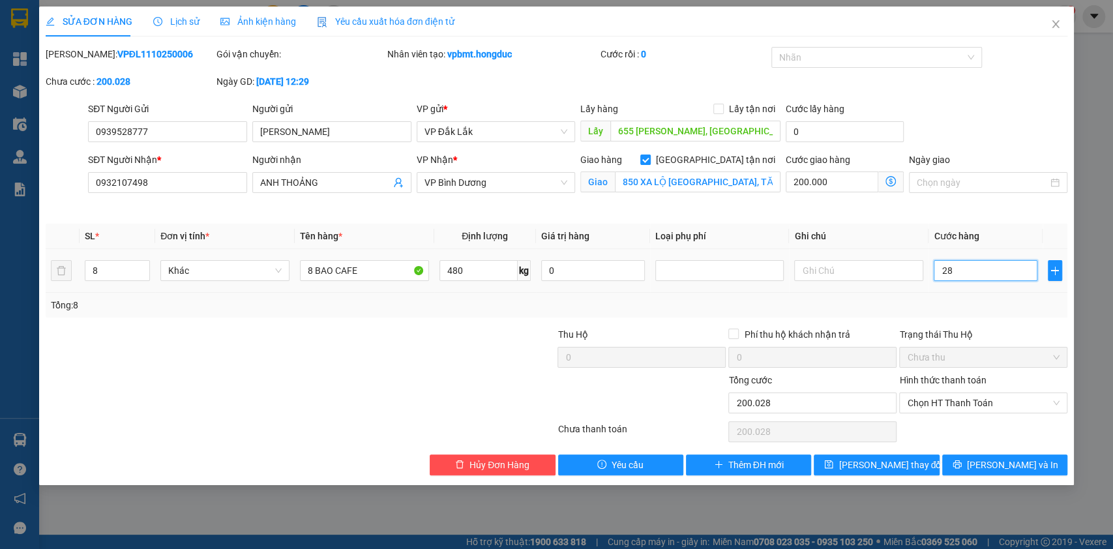
type input "200.280"
type input "280"
type input "202.800"
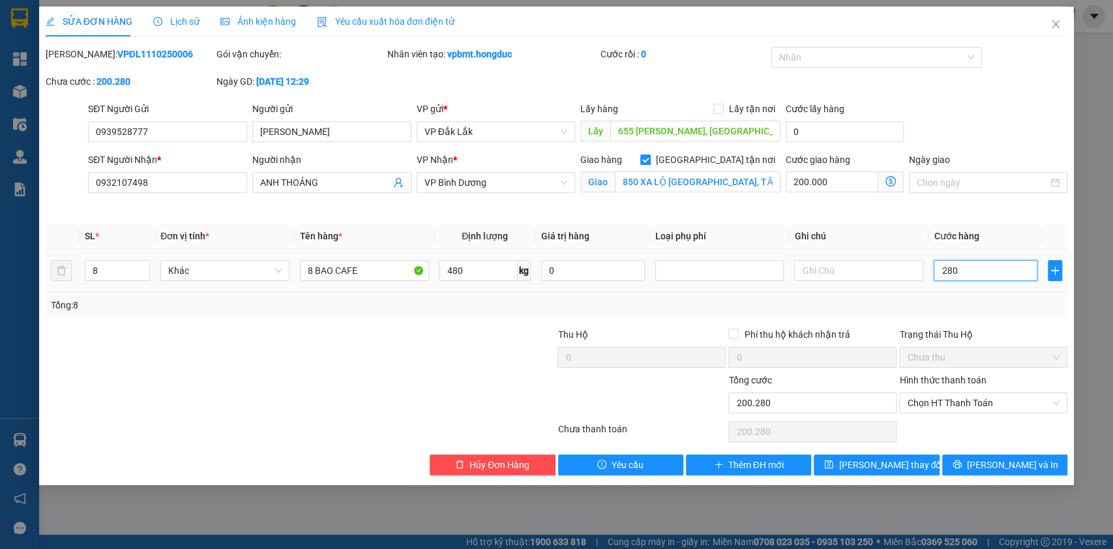
type input "2.800"
type input "228.000"
type input "28.000"
type input "480.000"
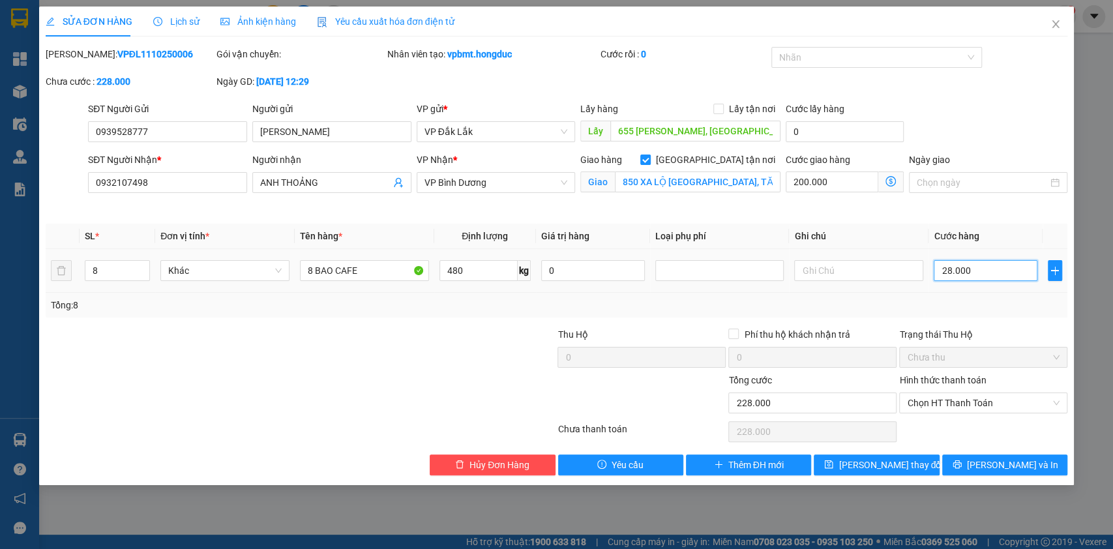
type input "480.000"
type input "280.000"
click at [903, 462] on span "Lưu thay đổi" at bounding box center [890, 465] width 104 height 14
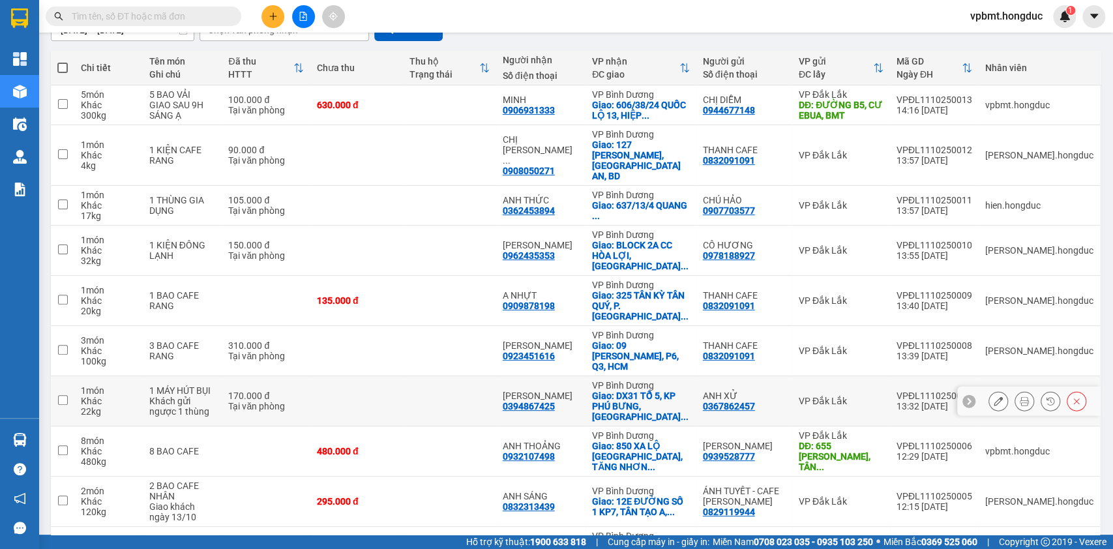
scroll to position [144, 0]
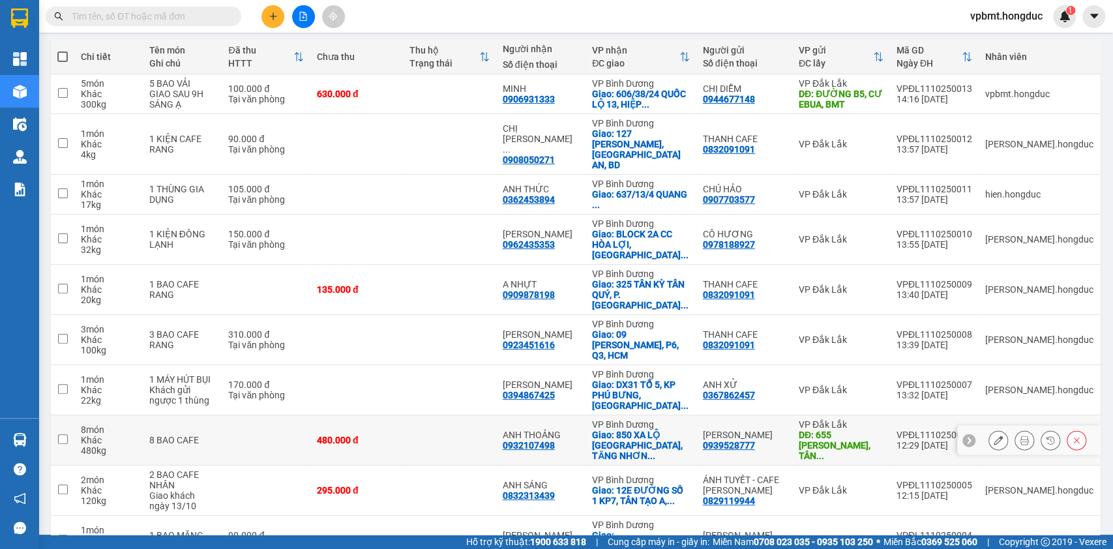
click at [1020, 436] on icon at bounding box center [1024, 440] width 9 height 9
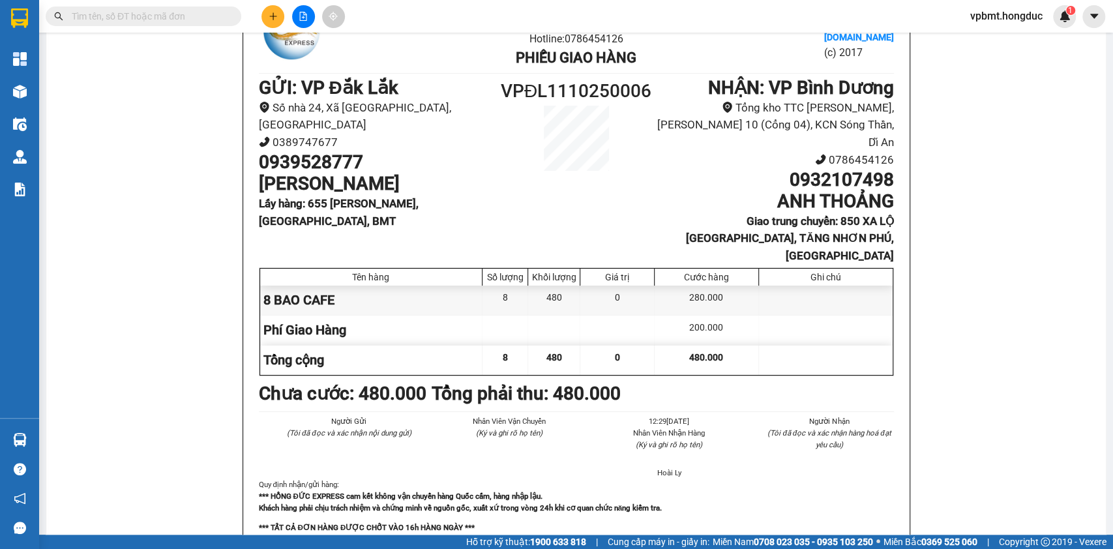
scroll to position [25, 0]
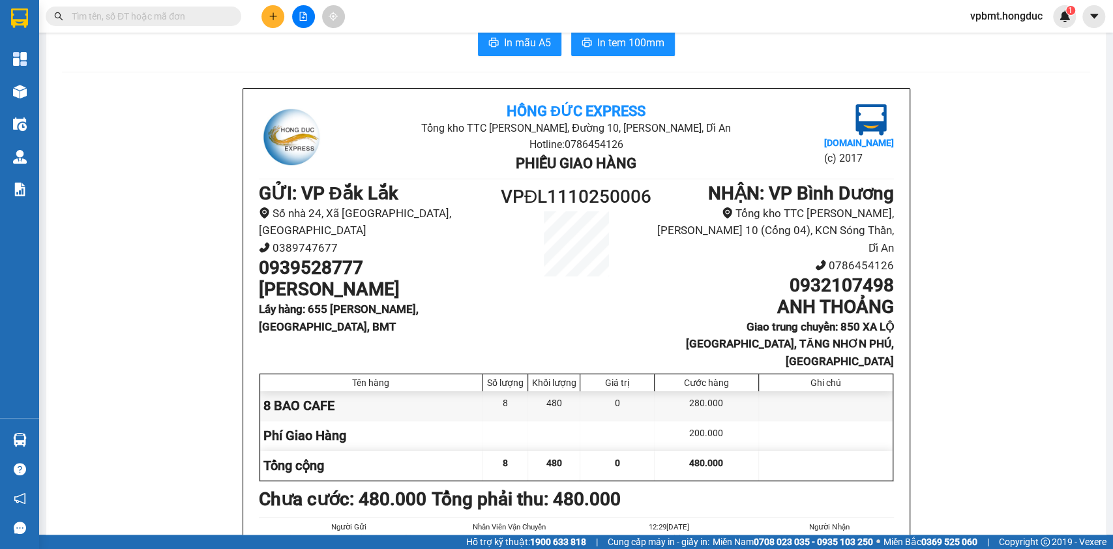
click at [504, 46] on span "In mẫu A5" at bounding box center [527, 43] width 47 height 16
